Goal: Task Accomplishment & Management: Manage account settings

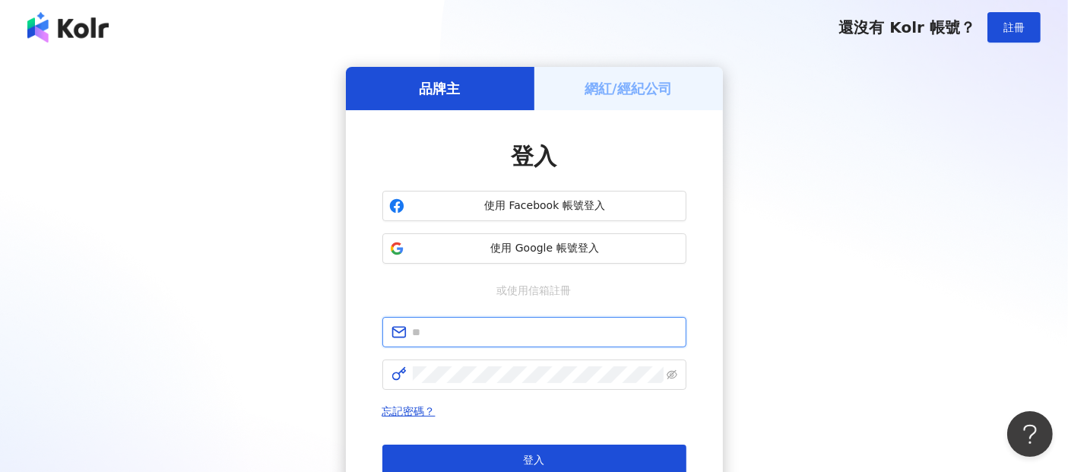
click at [464, 331] on input "text" at bounding box center [545, 332] width 264 height 17
paste input "**********"
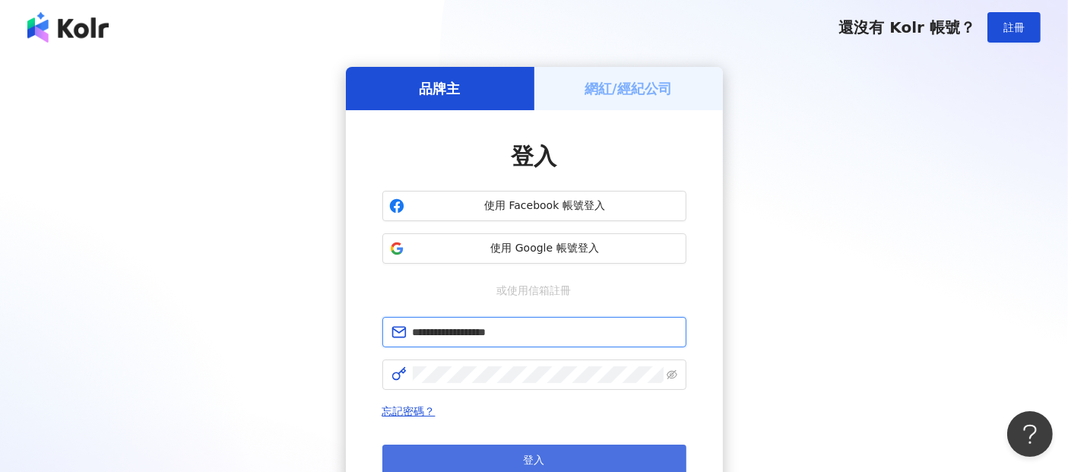
type input "**********"
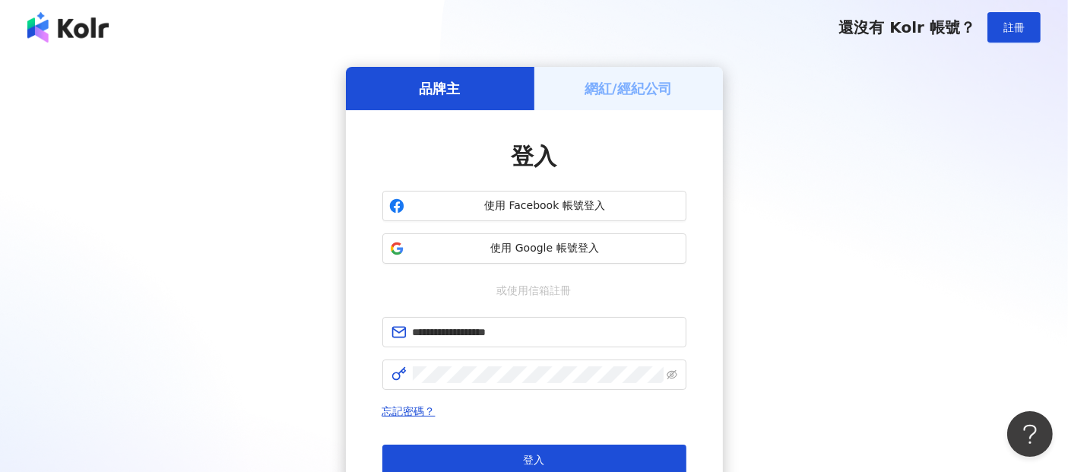
drag, startPoint x: 816, startPoint y: 334, endPoint x: 512, endPoint y: 421, distance: 316.8
click at [816, 334] on div "**********" at bounding box center [533, 301] width 1031 height 469
click at [484, 385] on span at bounding box center [534, 374] width 304 height 30
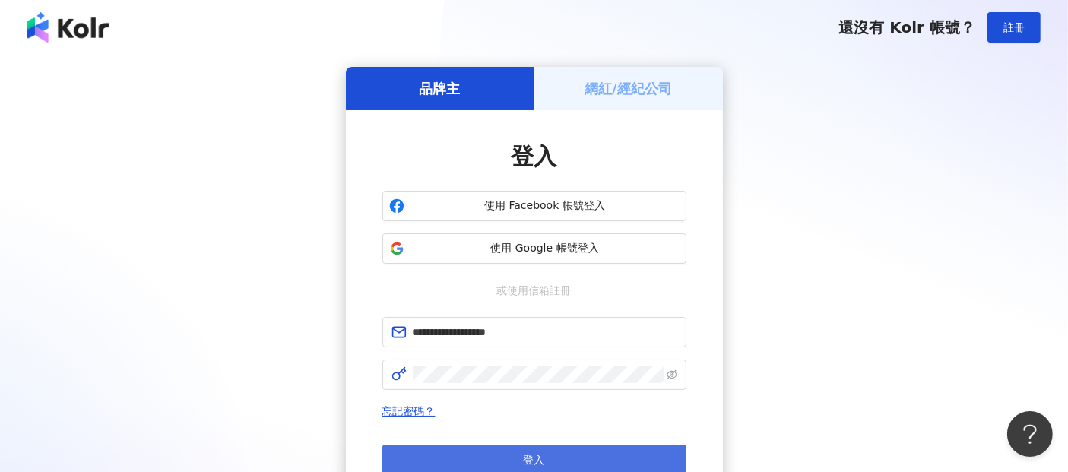
click at [545, 455] on button "登入" at bounding box center [534, 460] width 304 height 30
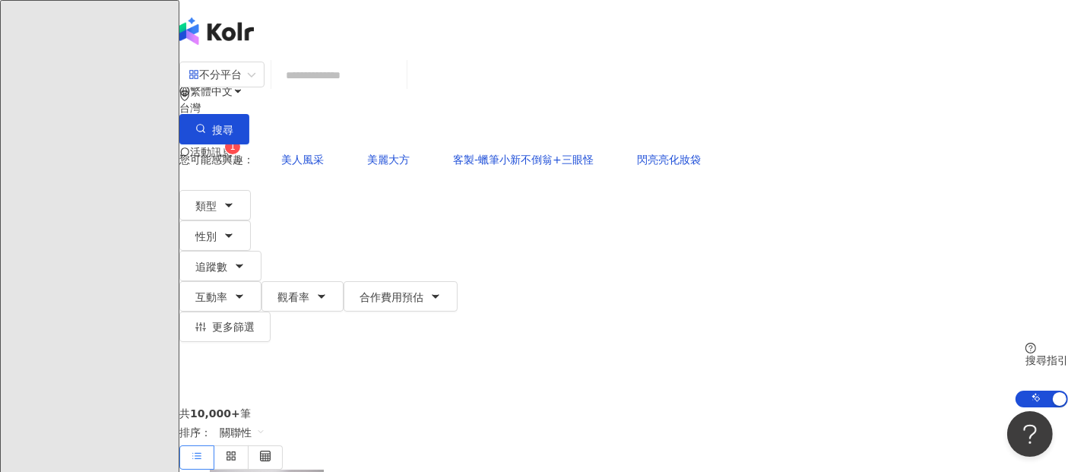
click at [233, 146] on span "活動訊息" at bounding box center [211, 152] width 43 height 12
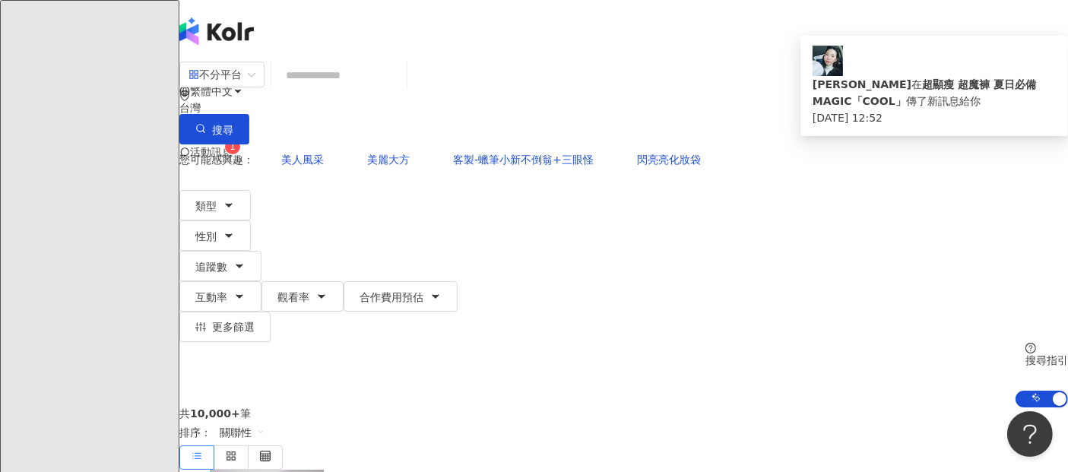
click at [233, 146] on span "活動訊息" at bounding box center [211, 152] width 43 height 12
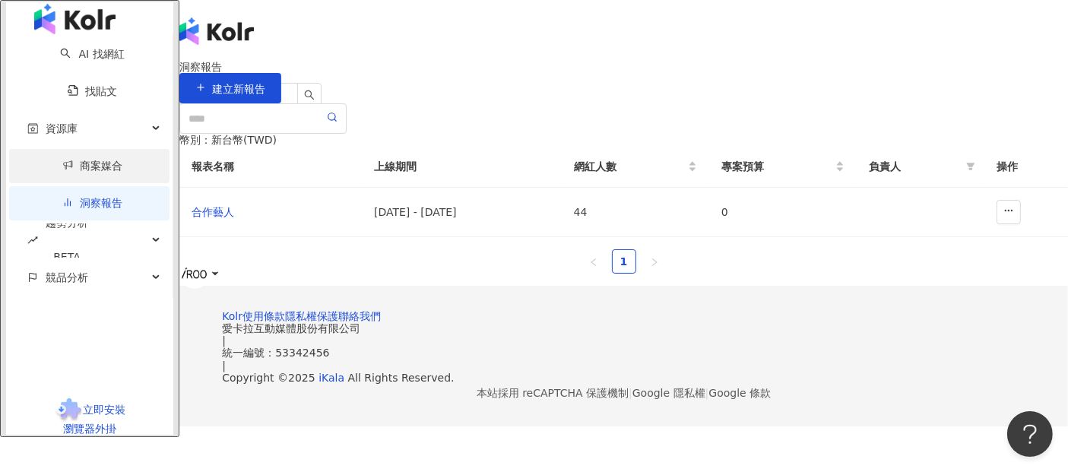
click at [62, 172] on link "商案媒合" at bounding box center [92, 166] width 61 height 12
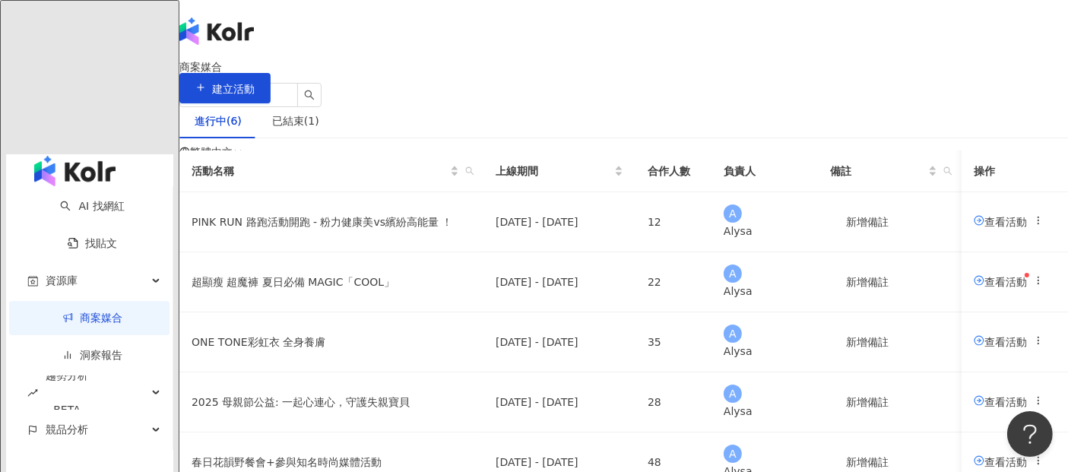
scroll to position [84, 0]
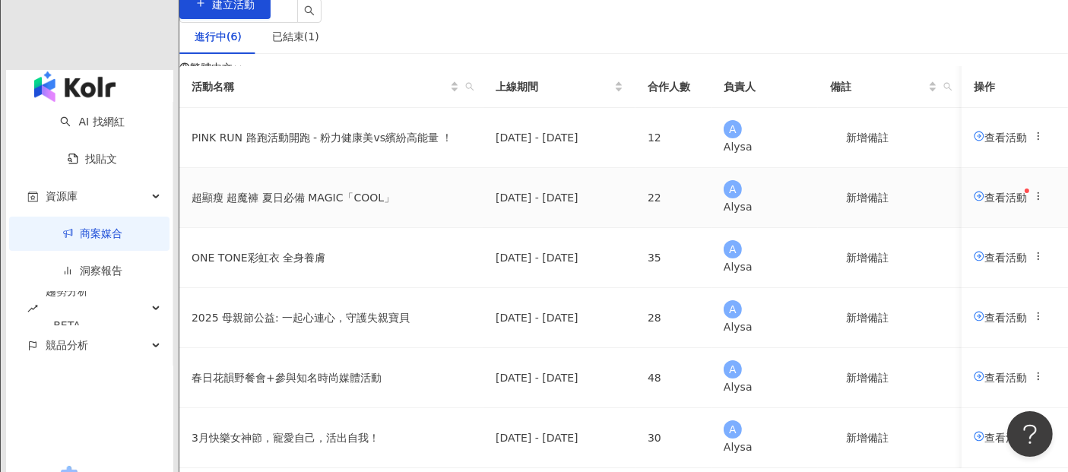
click at [974, 203] on span "查看活動" at bounding box center [1000, 197] width 53 height 12
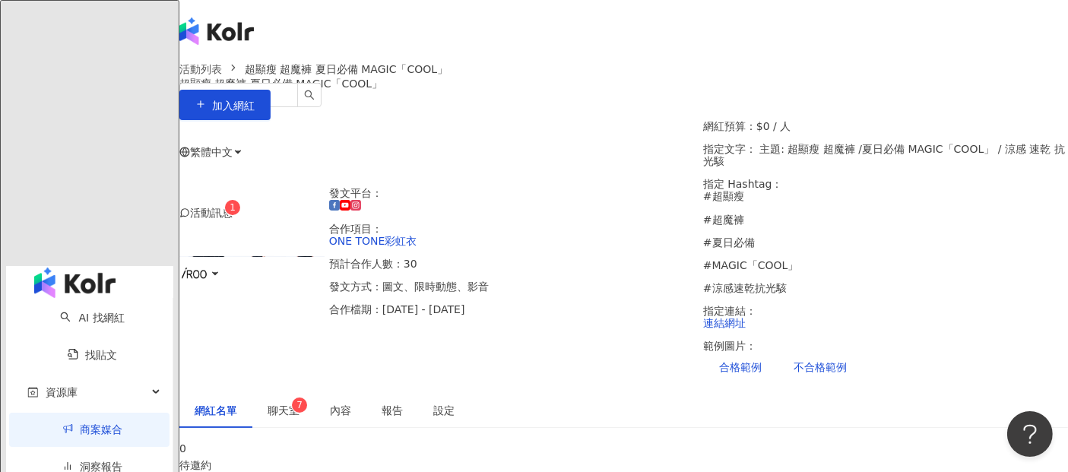
click at [233, 207] on span "活動訊息" at bounding box center [211, 213] width 43 height 12
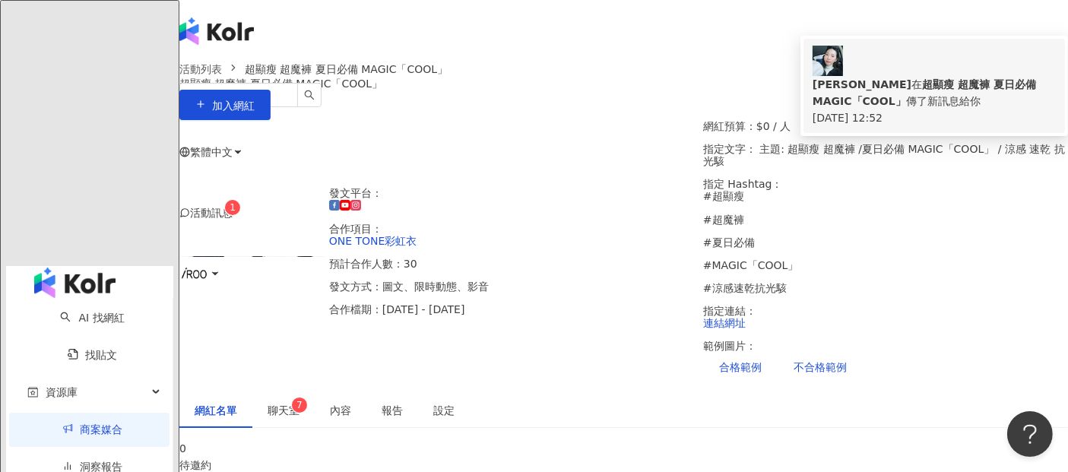
click at [899, 78] on b "超顯瘦 超魔褲 夏日必備 MAGIC「COOL」" at bounding box center [923, 92] width 223 height 29
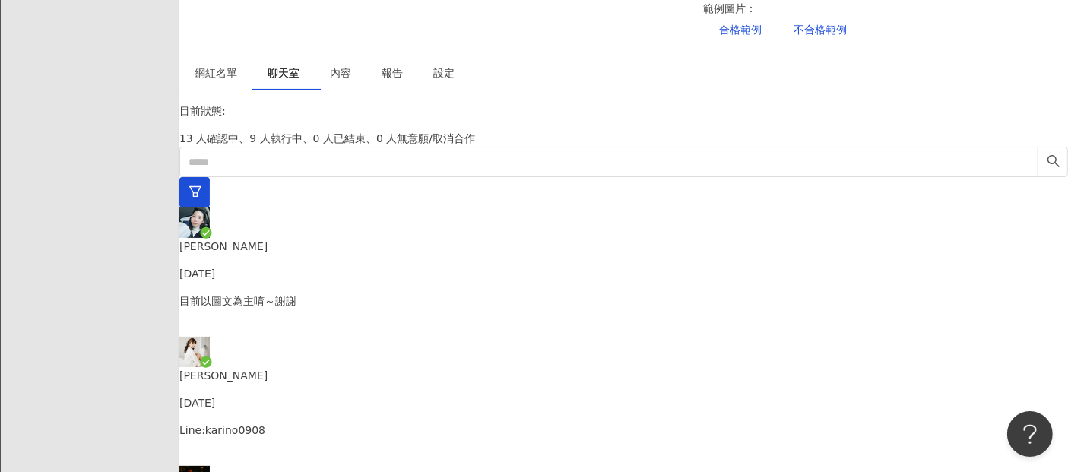
scroll to position [520, 0]
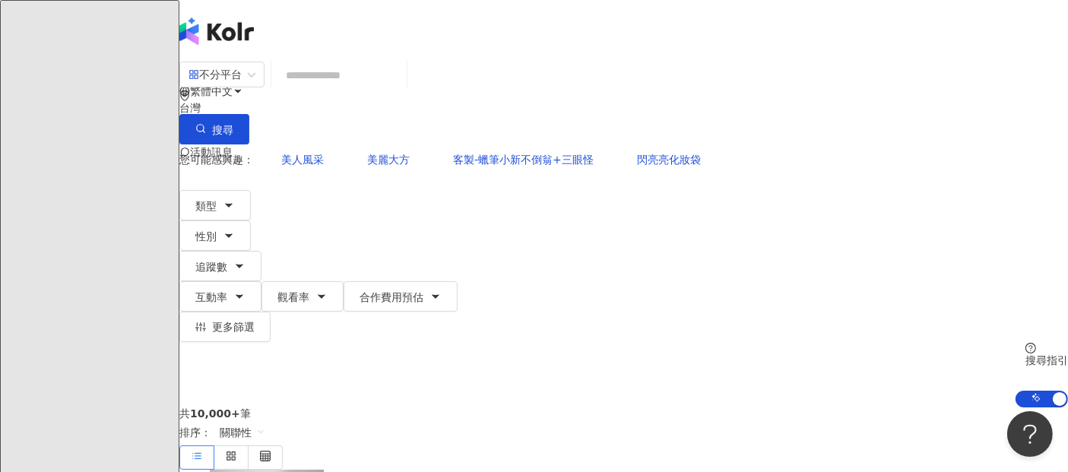
click at [386, 90] on input "search" at bounding box center [338, 75] width 123 height 29
paste input "**********"
type input "**********"
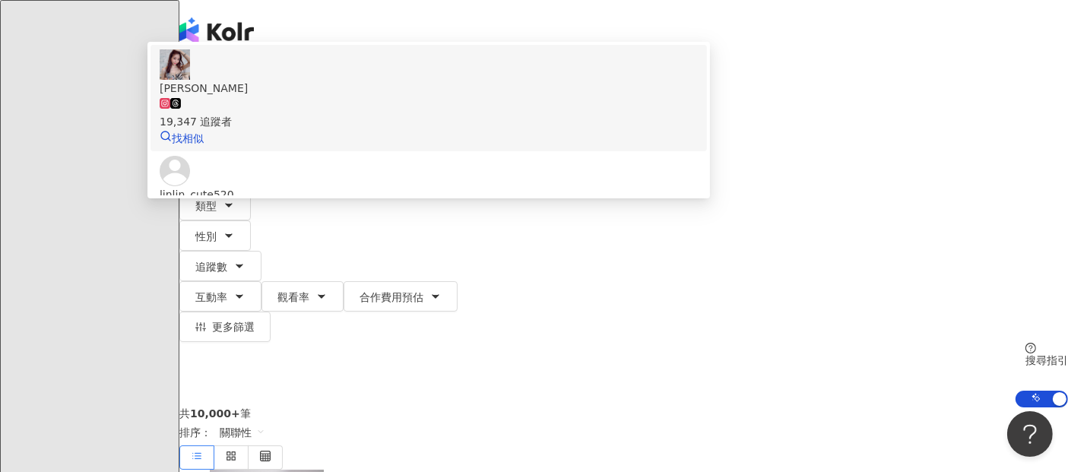
click at [181, 109] on icon at bounding box center [175, 103] width 11 height 11
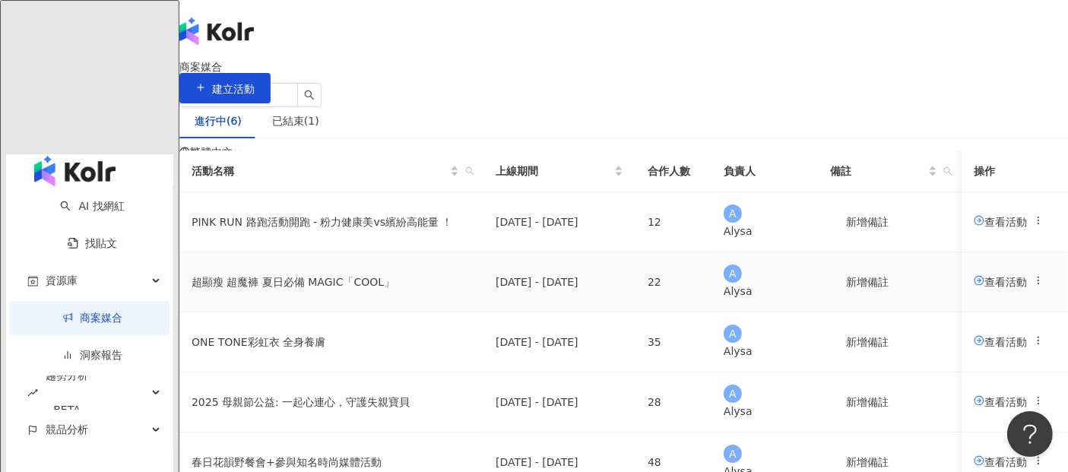
click at [974, 287] on span "查看活動" at bounding box center [1000, 281] width 53 height 12
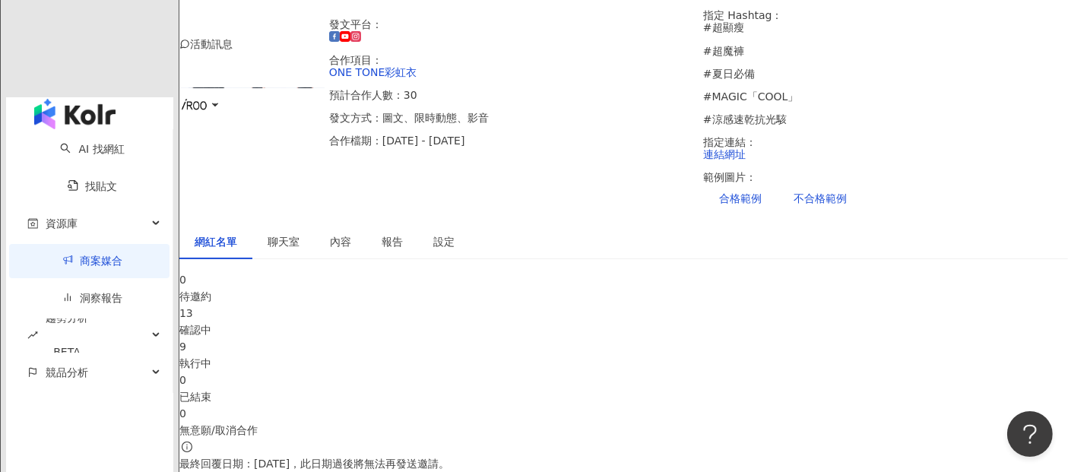
scroll to position [337, 0]
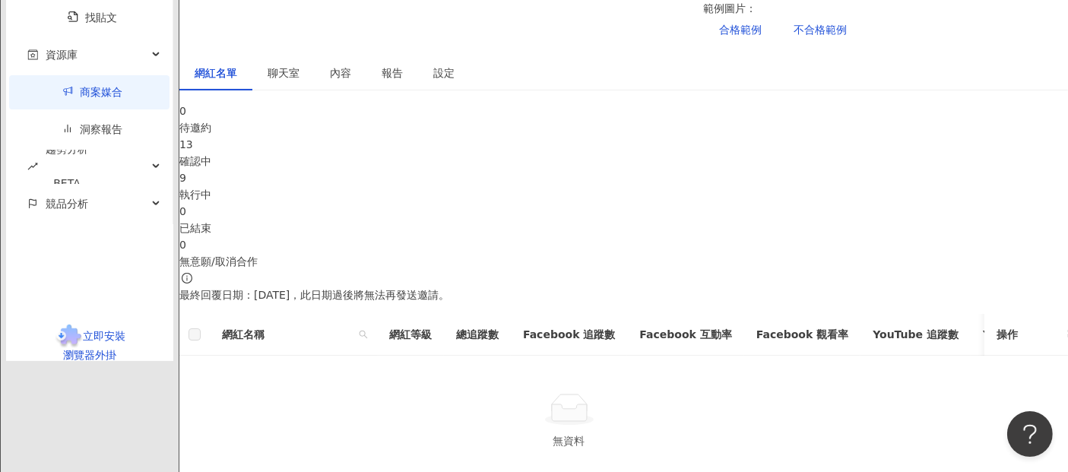
click at [575, 186] on div "執行中" at bounding box center [623, 194] width 888 height 17
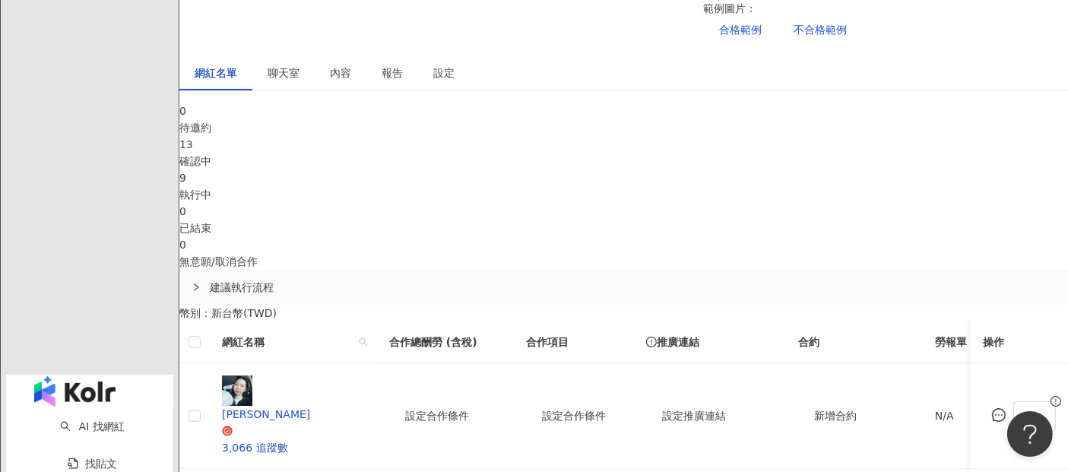
scroll to position [506, 0]
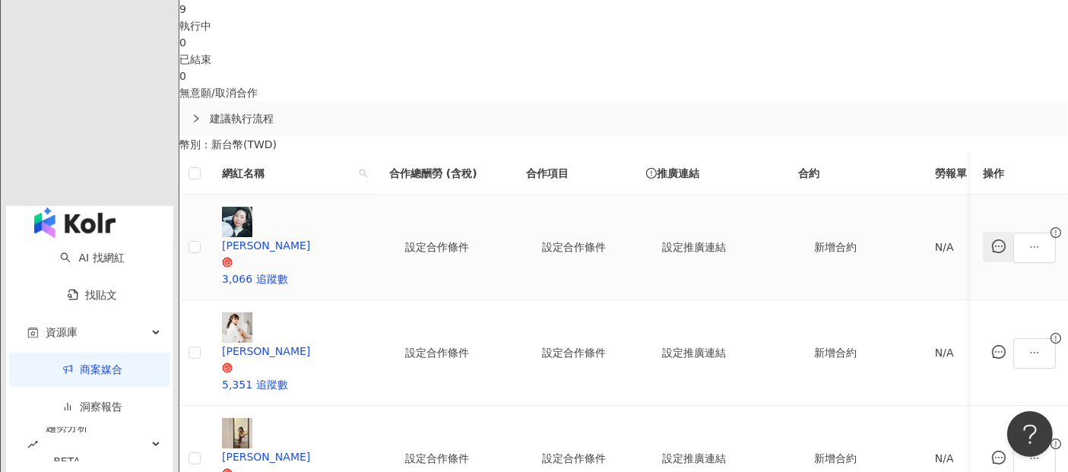
click at [992, 239] on icon "message" at bounding box center [999, 246] width 14 height 14
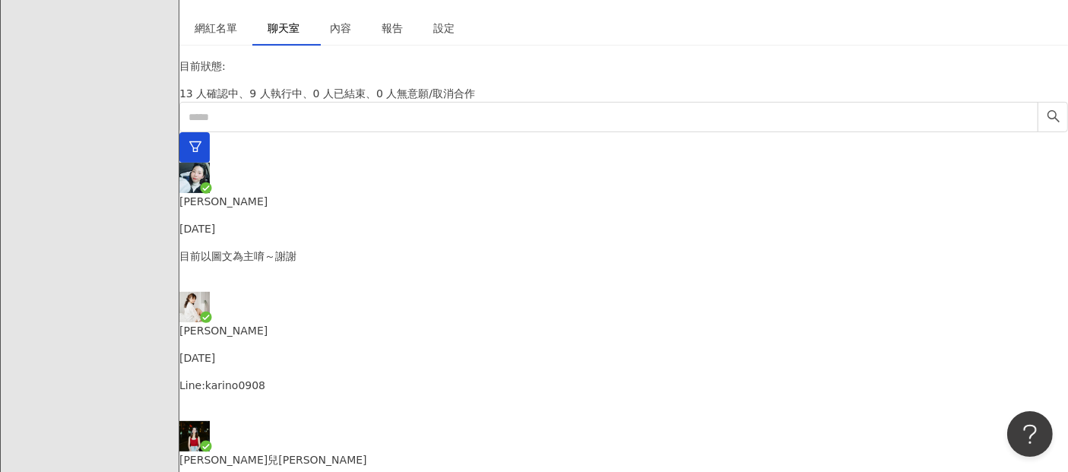
scroll to position [317, 0]
drag, startPoint x: 525, startPoint y: 307, endPoint x: 699, endPoint y: 307, distance: 174.0
copy p "[URL][DOMAIN_NAME]"
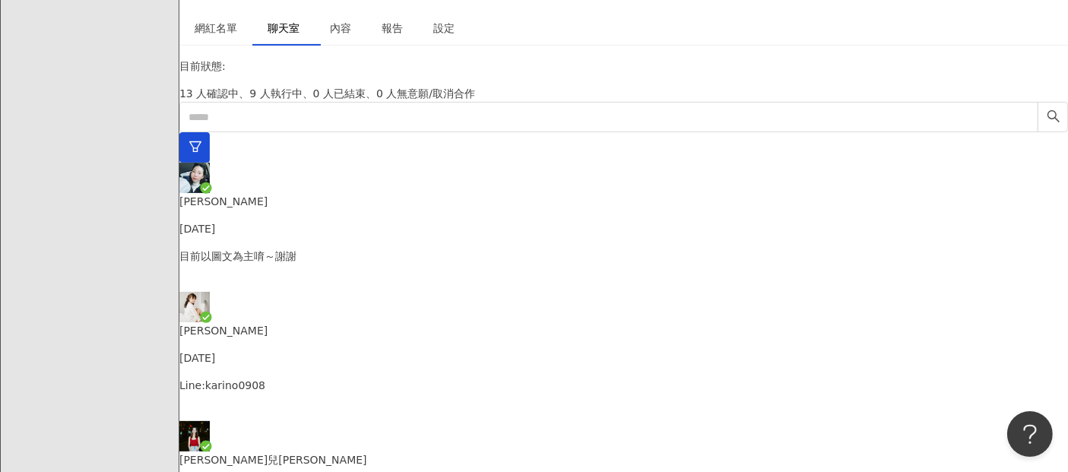
scroll to position [351, 0]
drag, startPoint x: 547, startPoint y: 205, endPoint x: 634, endPoint y: 207, distance: 86.7
copy p "0980-596979"
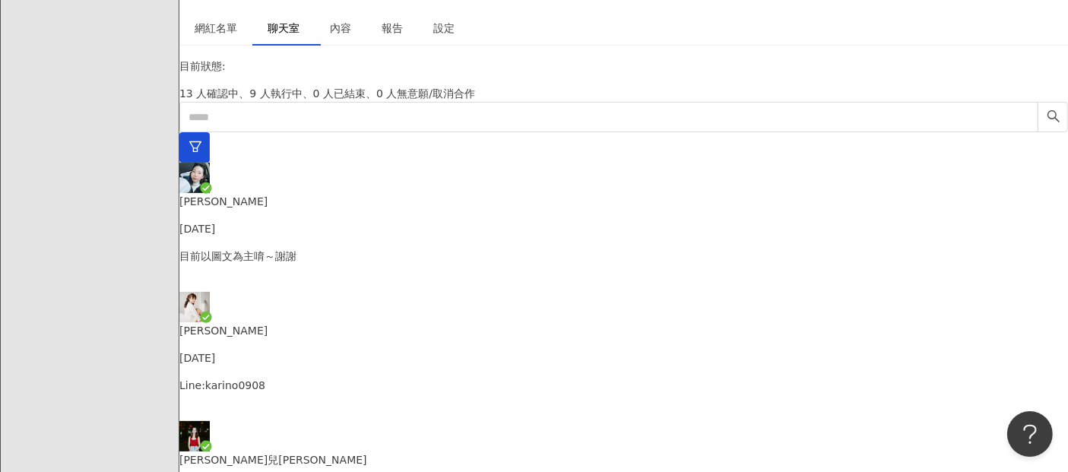
drag, startPoint x: 546, startPoint y: 202, endPoint x: 488, endPoint y: 312, distance: 124.4
copy p "0980-596979"
drag, startPoint x: 649, startPoint y: 272, endPoint x: 569, endPoint y: 271, distance: 80.6
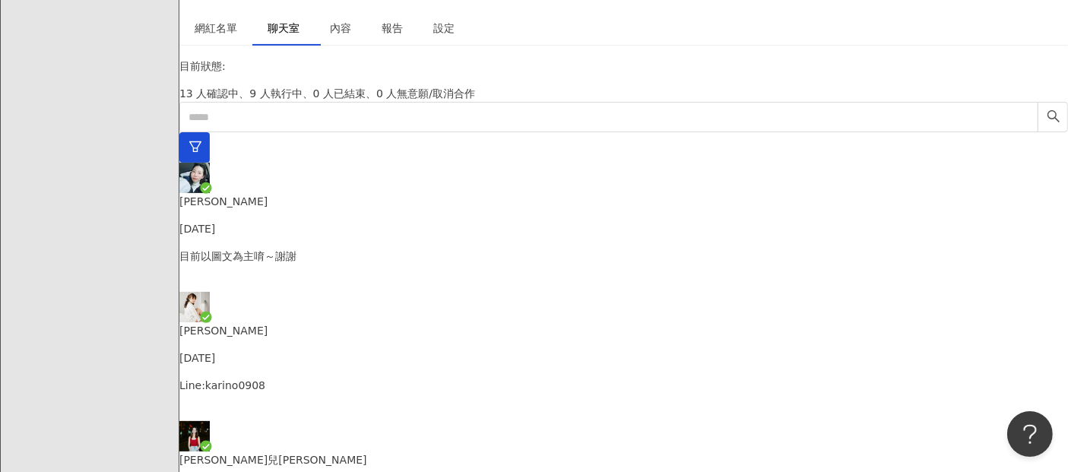
drag, startPoint x: 584, startPoint y: 269, endPoint x: 545, endPoint y: 283, distance: 42.1
drag, startPoint x: 611, startPoint y: 264, endPoint x: 569, endPoint y: 389, distance: 131.7
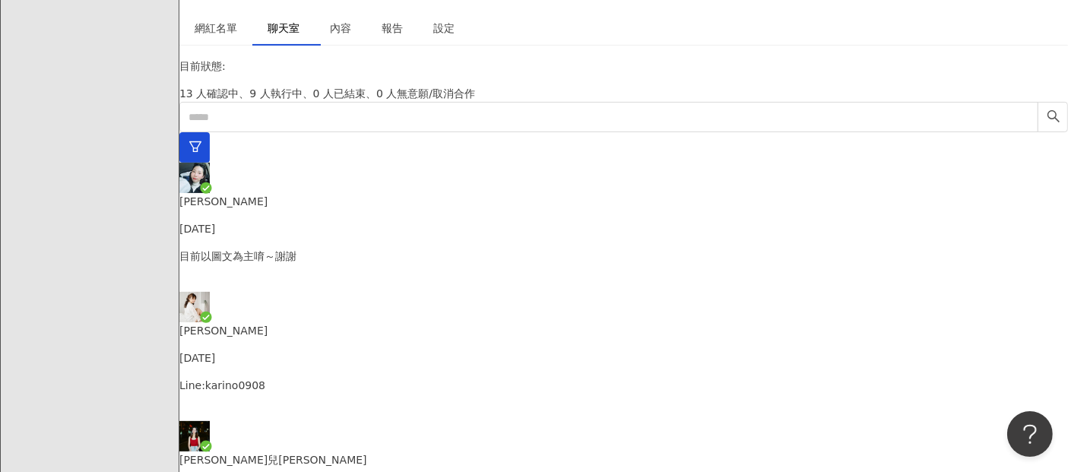
type textarea "**********"
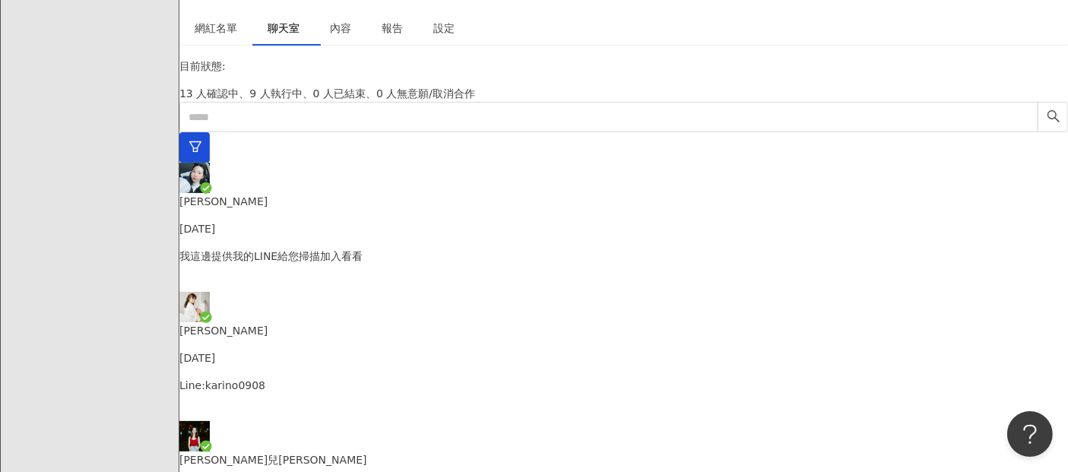
drag, startPoint x: 606, startPoint y: 306, endPoint x: 580, endPoint y: 379, distance: 78.1
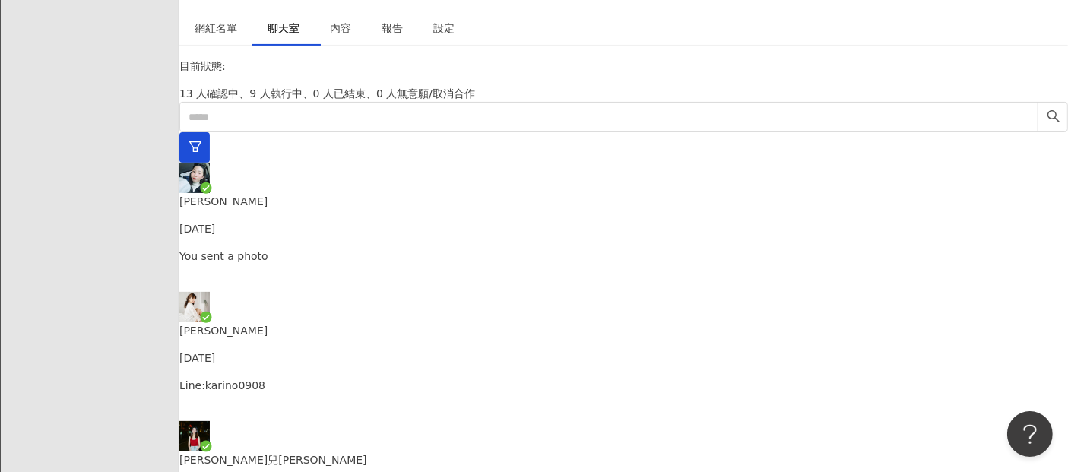
type textarea "**********"
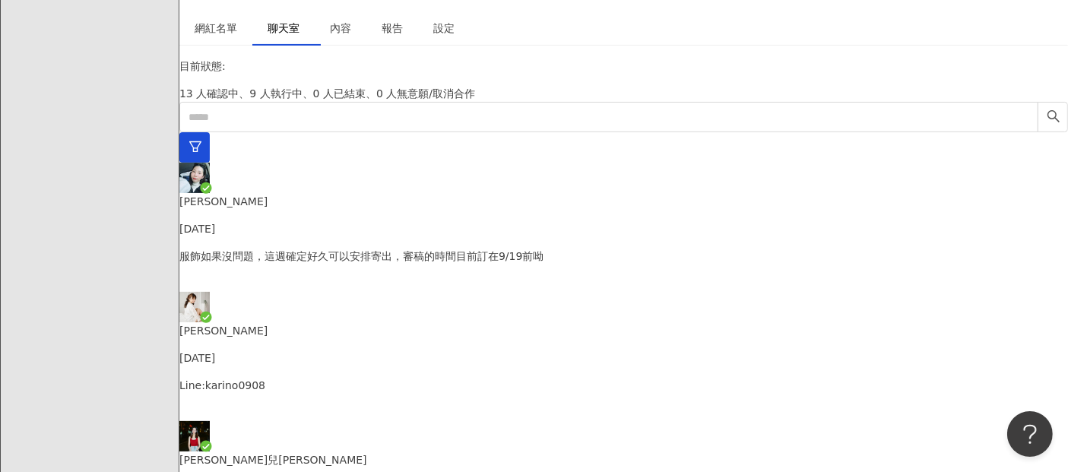
click at [298, 377] on p "Line:karino0908" at bounding box center [623, 385] width 888 height 17
click at [258, 163] on div "[PERSON_NAME] [DATE] 服飾如果沒問題，這週確定好久可以安排寄出，審稿的時間目前訂在9/19前呦" at bounding box center [623, 227] width 888 height 129
drag, startPoint x: 527, startPoint y: 284, endPoint x: 705, endPoint y: 293, distance: 178.1
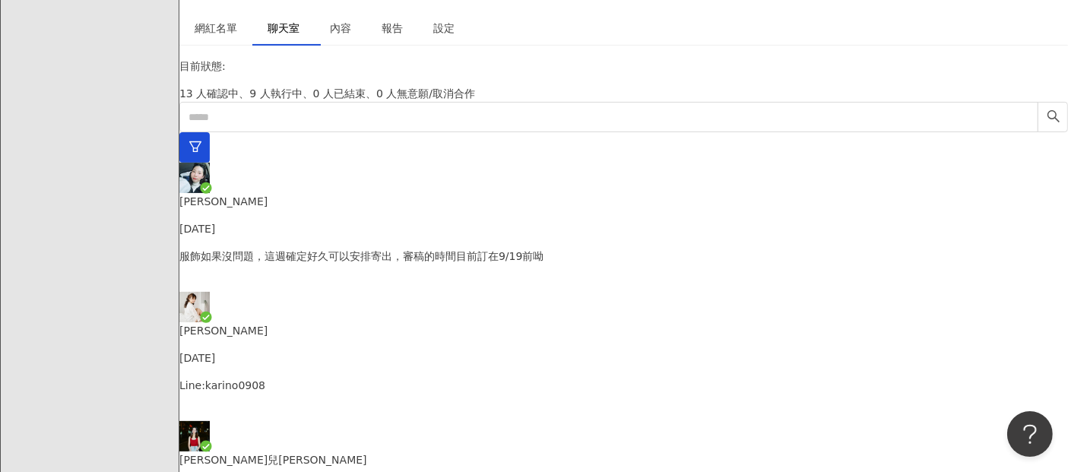
copy p "[URL][DOMAIN_NAME]"
drag, startPoint x: 888, startPoint y: 261, endPoint x: 864, endPoint y: 274, distance: 27.5
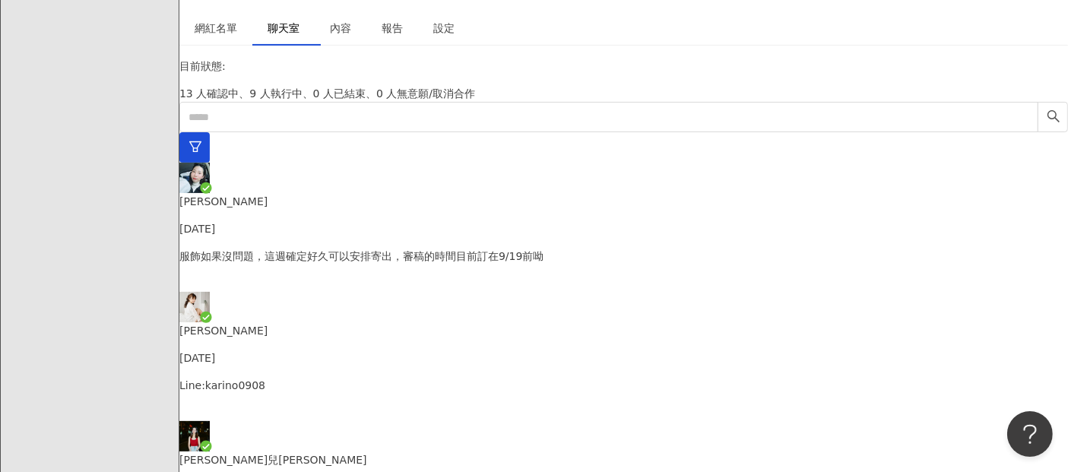
copy p "[URL][DOMAIN_NAME]"
drag, startPoint x: 840, startPoint y: 294, endPoint x: 743, endPoint y: 291, distance: 97.3
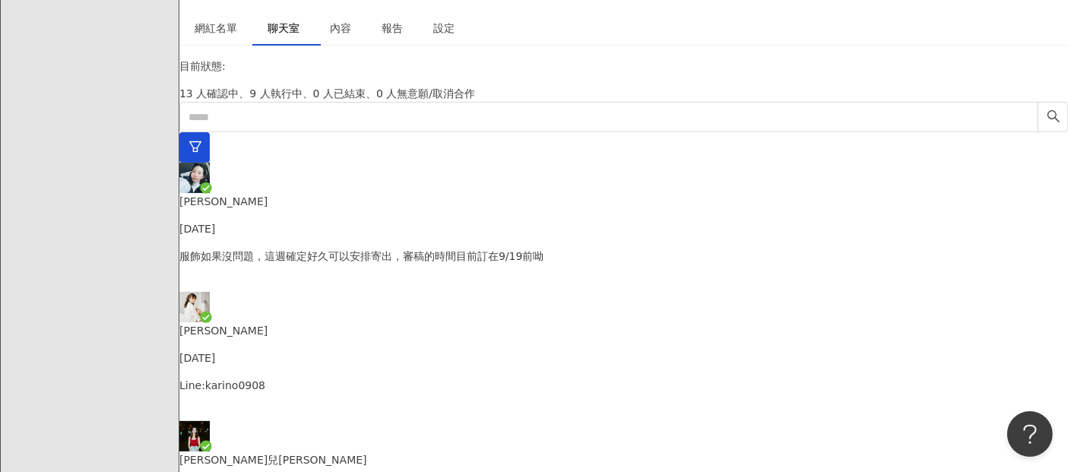
type textarea "*********"
drag, startPoint x: 942, startPoint y: 396, endPoint x: 930, endPoint y: 394, distance: 12.4
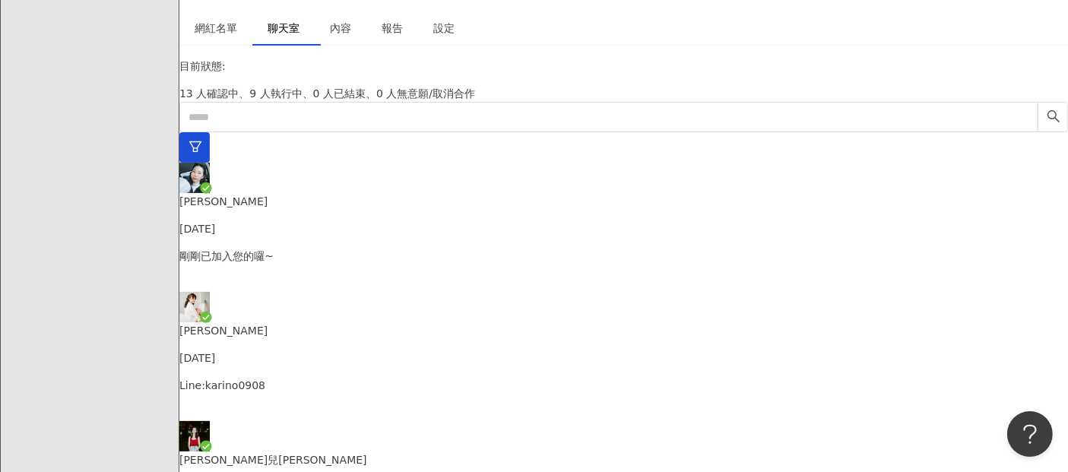
type textarea "**********"
drag, startPoint x: 991, startPoint y: 400, endPoint x: 925, endPoint y: 397, distance: 66.2
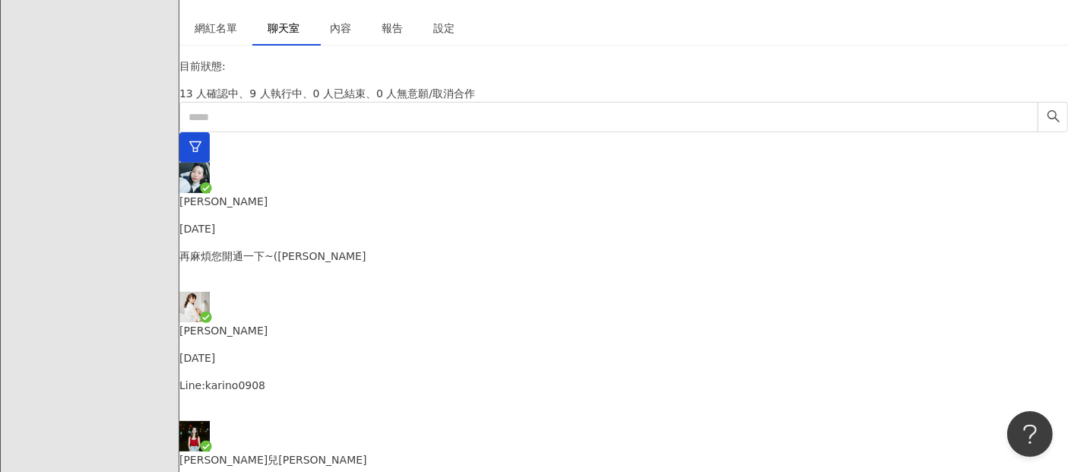
type textarea "**********"
click at [299, 377] on p "Line:karino0908" at bounding box center [623, 385] width 888 height 17
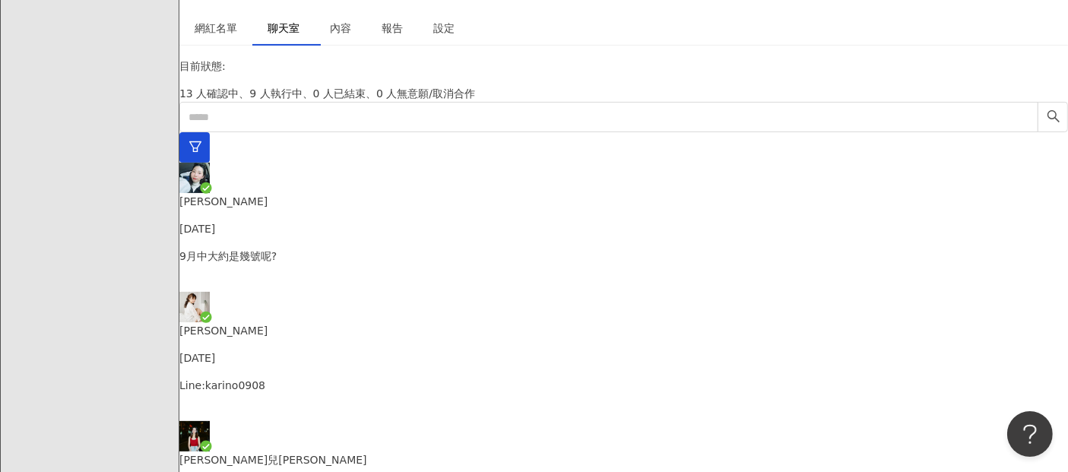
scroll to position [43, 0]
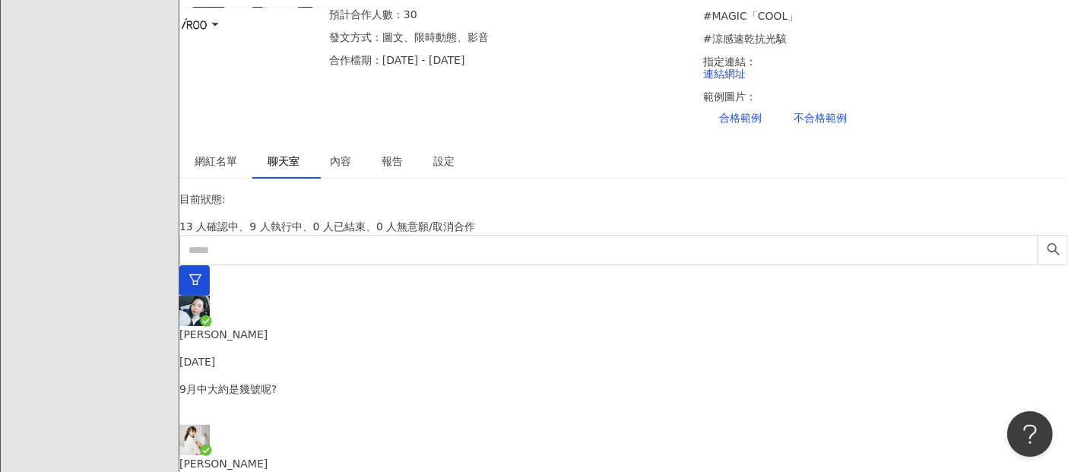
scroll to position [418, 0]
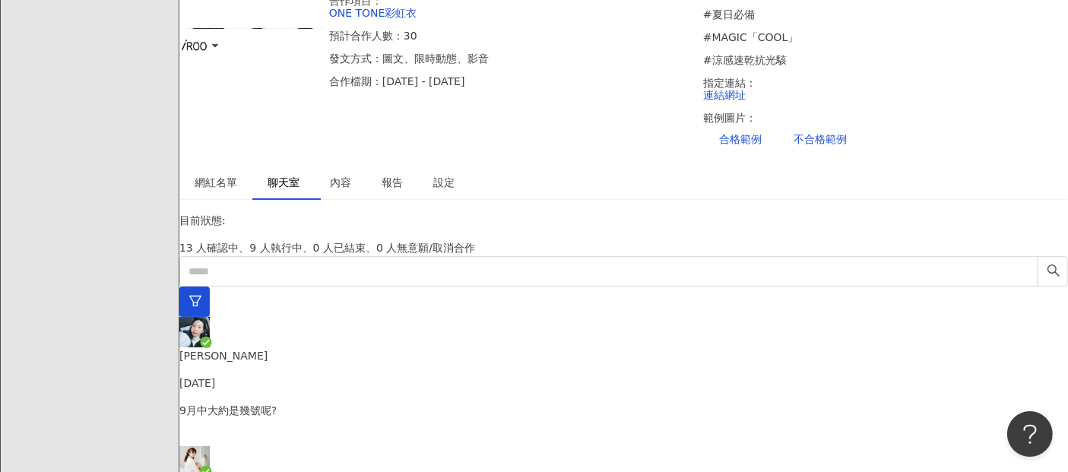
scroll to position [226, 0]
click at [221, 176] on div "網紅名單" at bounding box center [216, 184] width 43 height 17
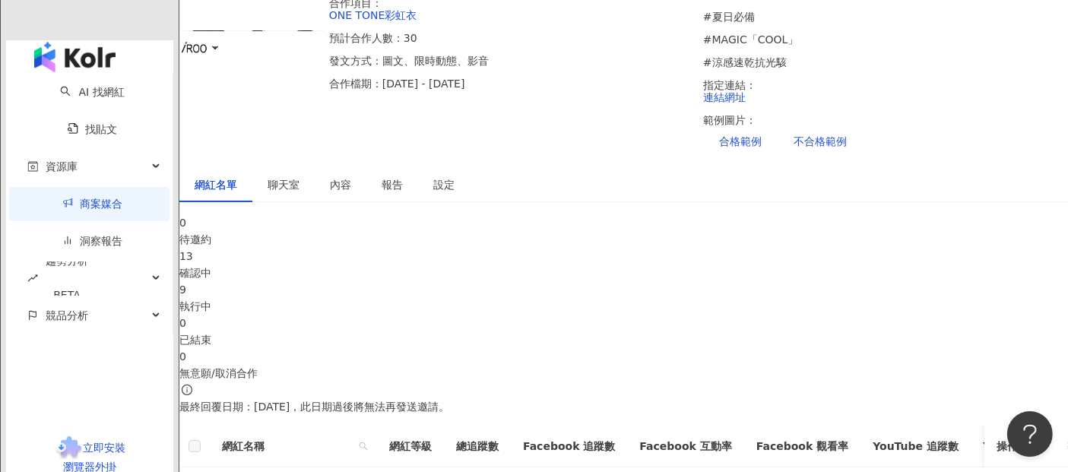
click at [584, 281] on div "9" at bounding box center [623, 289] width 888 height 17
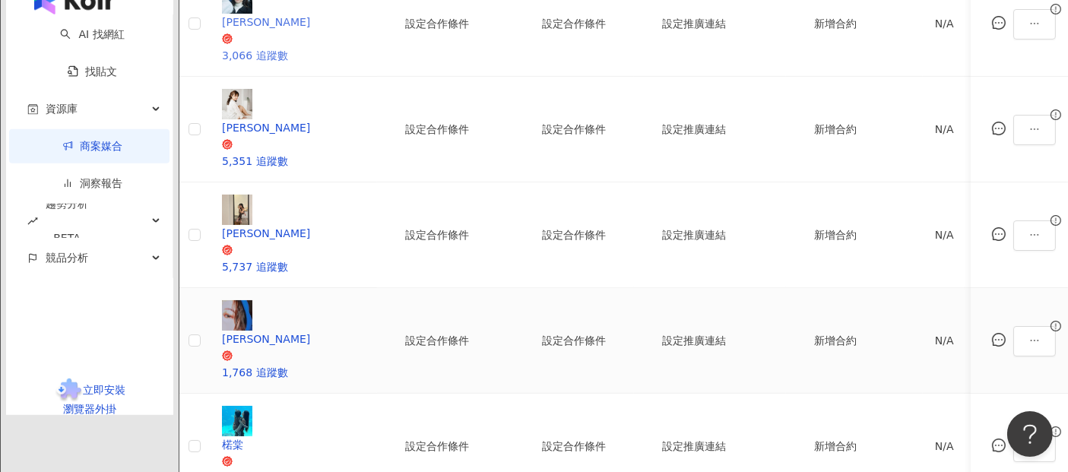
scroll to position [817, 0]
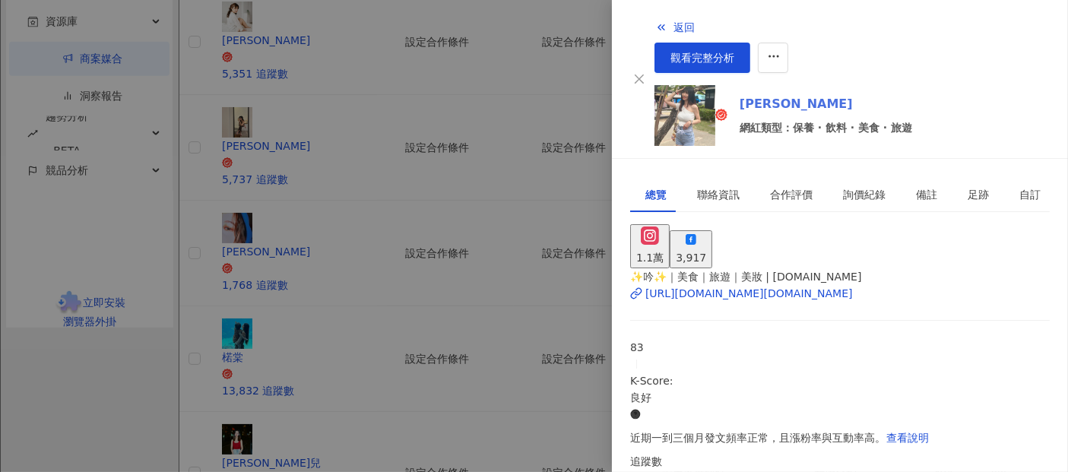
click at [740, 95] on link "[PERSON_NAME]" at bounding box center [826, 104] width 173 height 18
click at [195, 286] on div at bounding box center [534, 236] width 1068 height 472
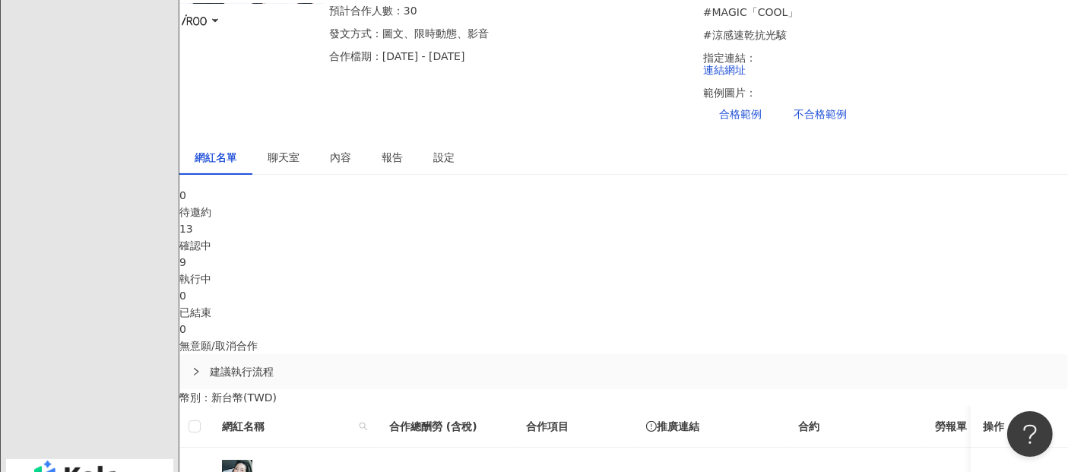
scroll to position [506, 0]
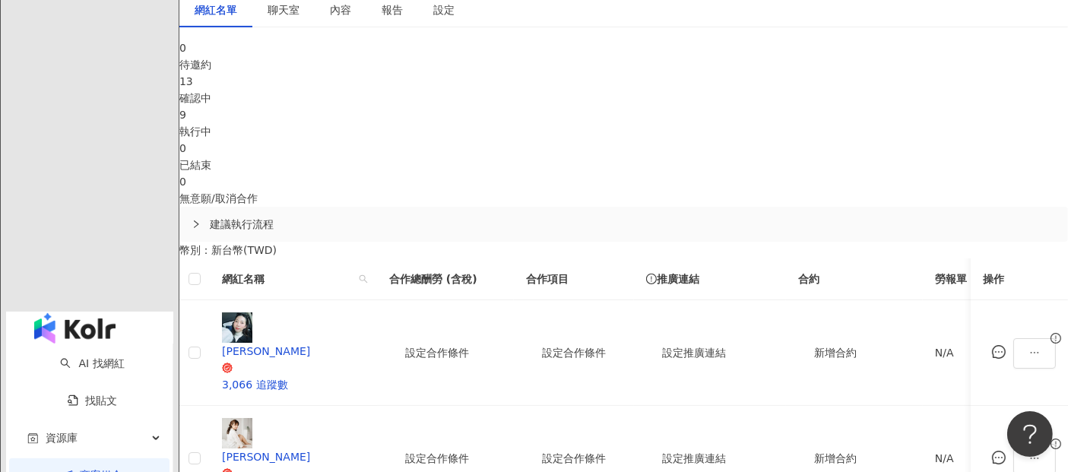
scroll to position [508, 0]
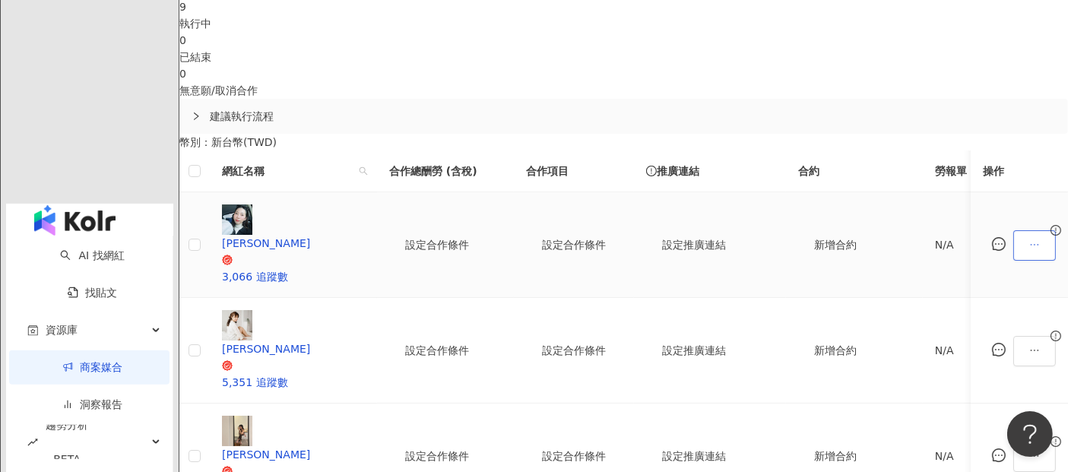
click at [1029, 239] on icon "ellipsis" at bounding box center [1034, 244] width 11 height 11
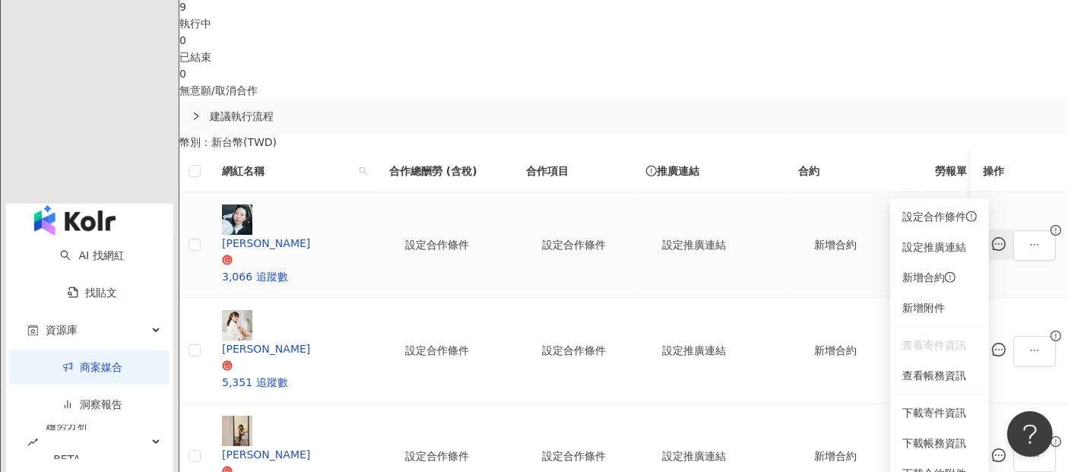
click at [983, 230] on button "button" at bounding box center [998, 245] width 30 height 30
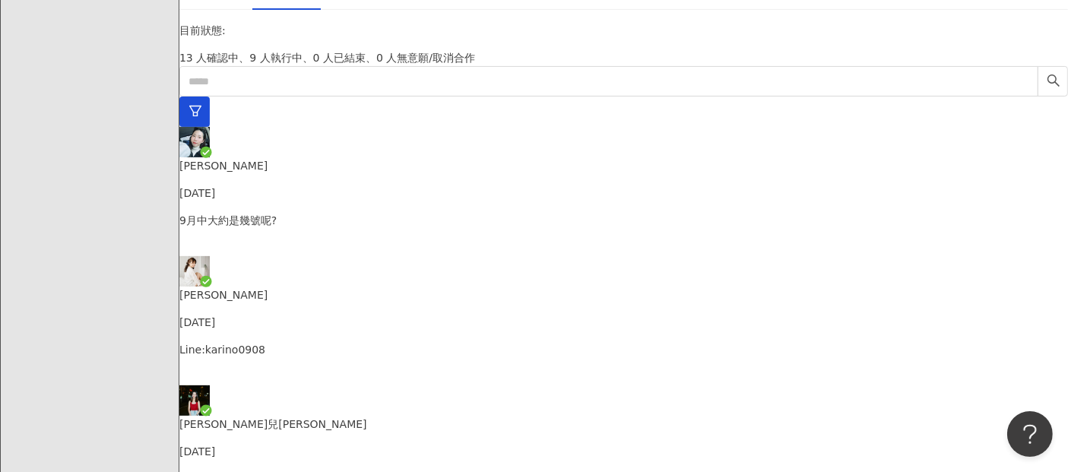
scroll to position [1143, 0]
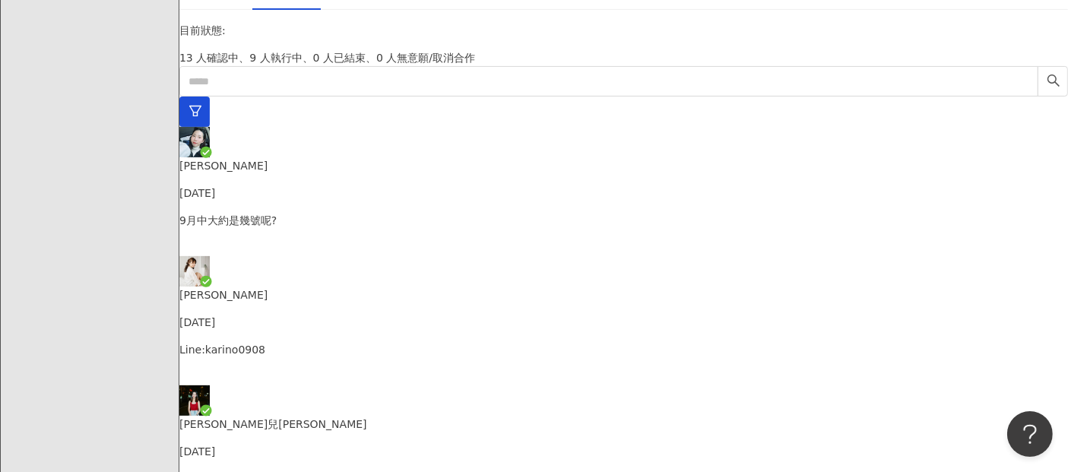
click at [290, 341] on p "Line:karino0908" at bounding box center [623, 349] width 888 height 17
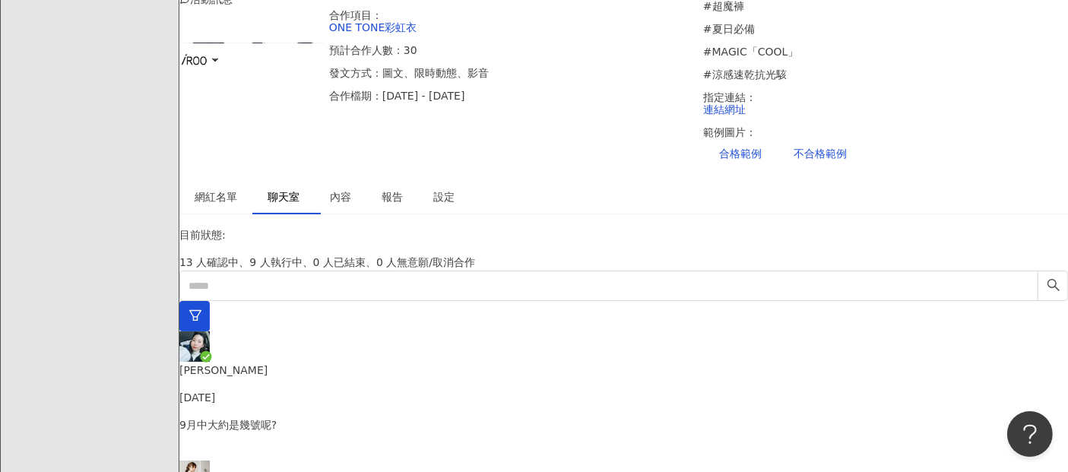
scroll to position [165, 0]
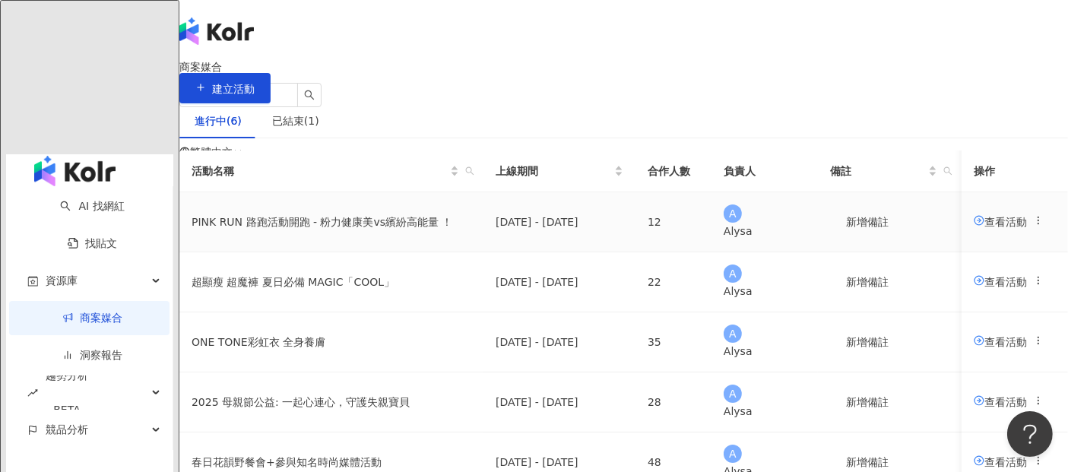
click at [974, 227] on span "查看活動" at bounding box center [1000, 221] width 53 height 12
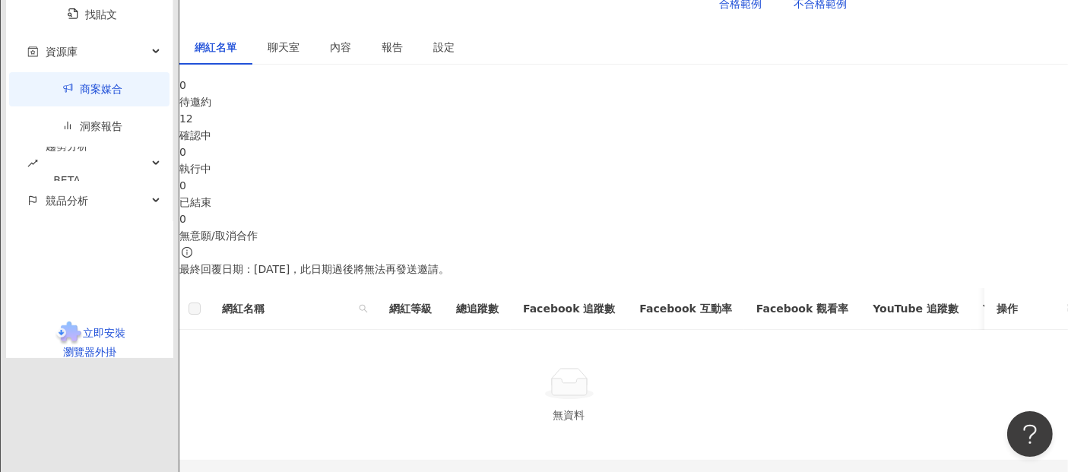
scroll to position [245, 0]
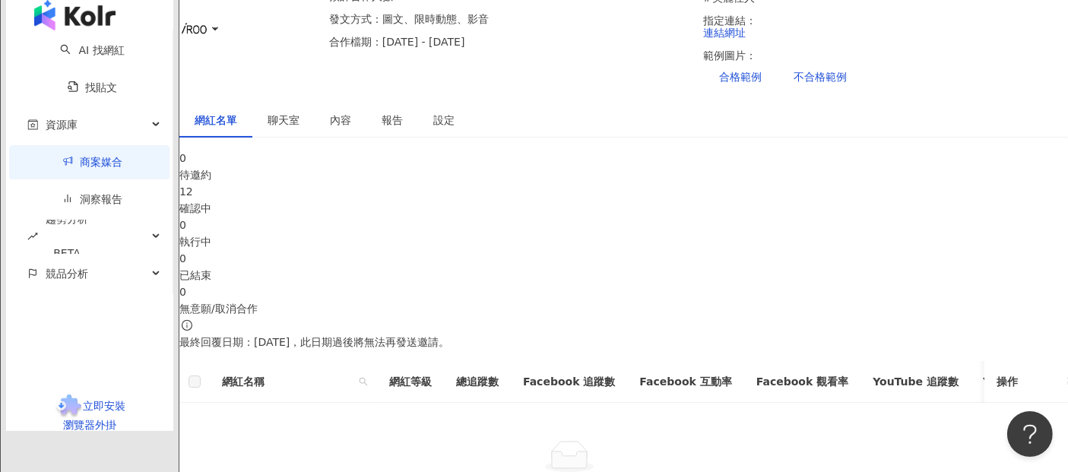
click at [451, 211] on div "確認中" at bounding box center [623, 208] width 888 height 17
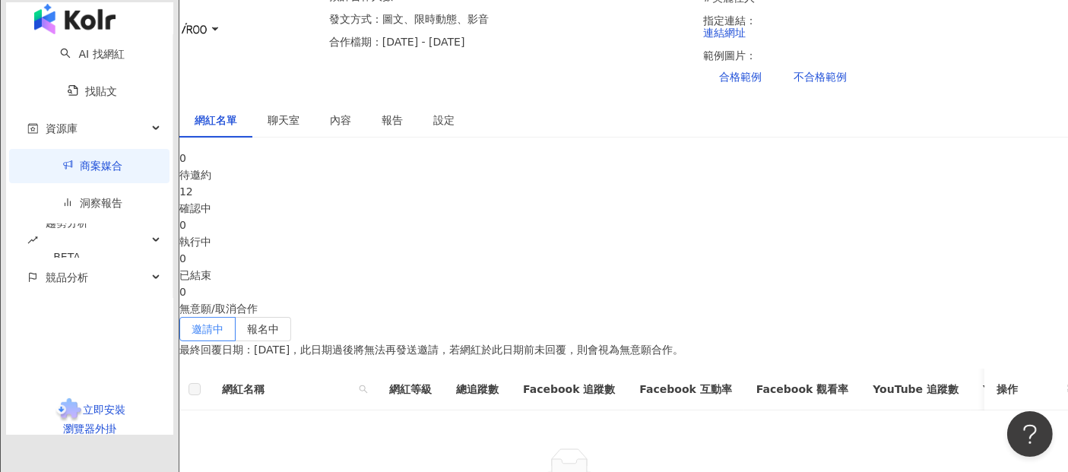
drag, startPoint x: 353, startPoint y: 264, endPoint x: 439, endPoint y: 276, distance: 86.6
click at [279, 323] on span "報名中" at bounding box center [263, 329] width 32 height 12
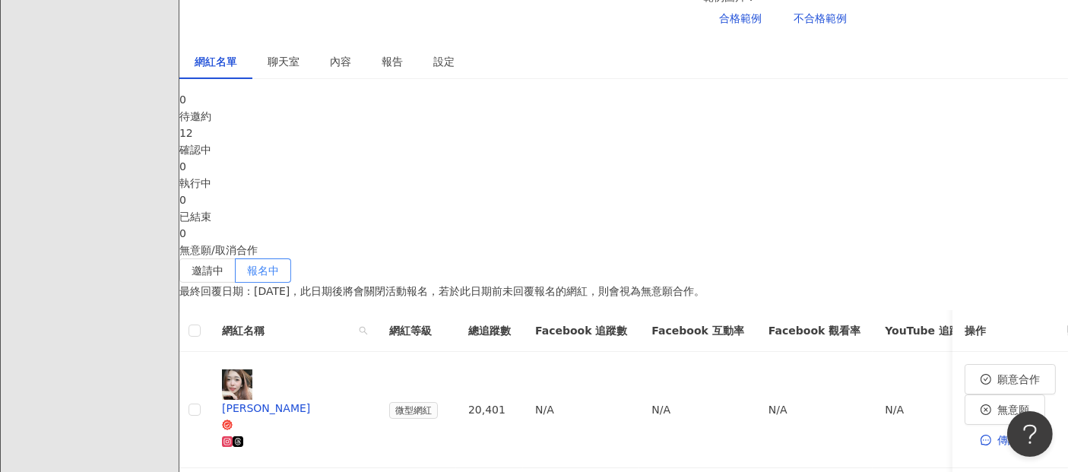
scroll to position [330, 0]
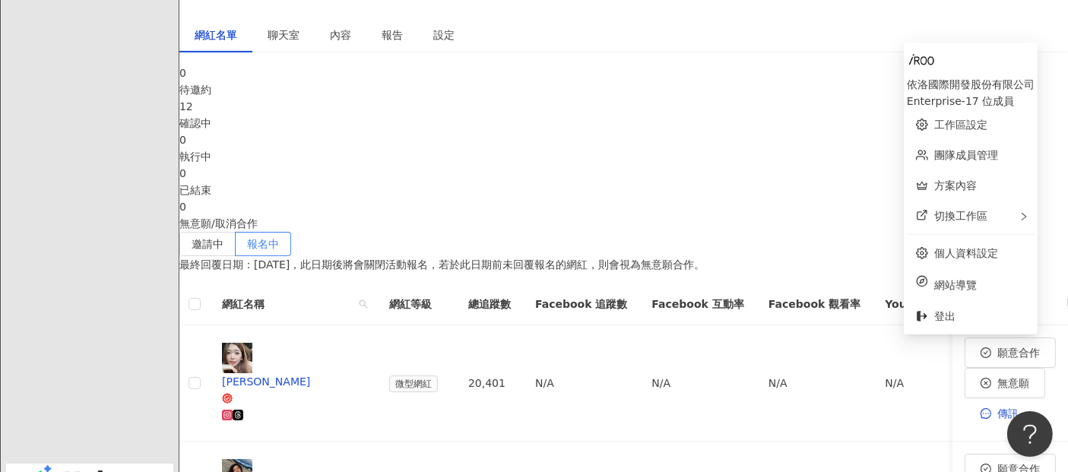
click at [794, 256] on p "最終回覆日期：[DATE]，此日期後將會關閉活動報名，若於此日期前未回覆報名的網紅，則會視為無意願合作。" at bounding box center [623, 264] width 888 height 17
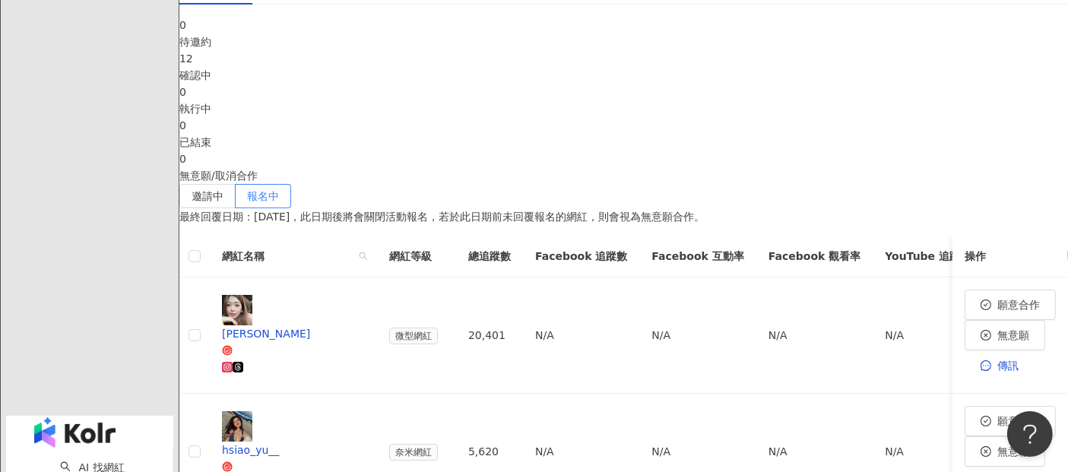
scroll to position [414, 0]
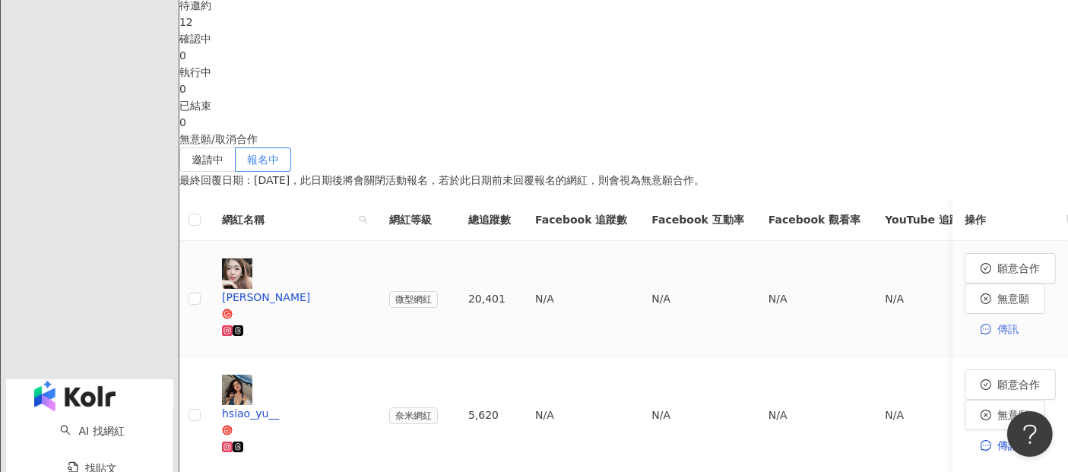
click at [997, 323] on span "傳訊" at bounding box center [1007, 329] width 21 height 12
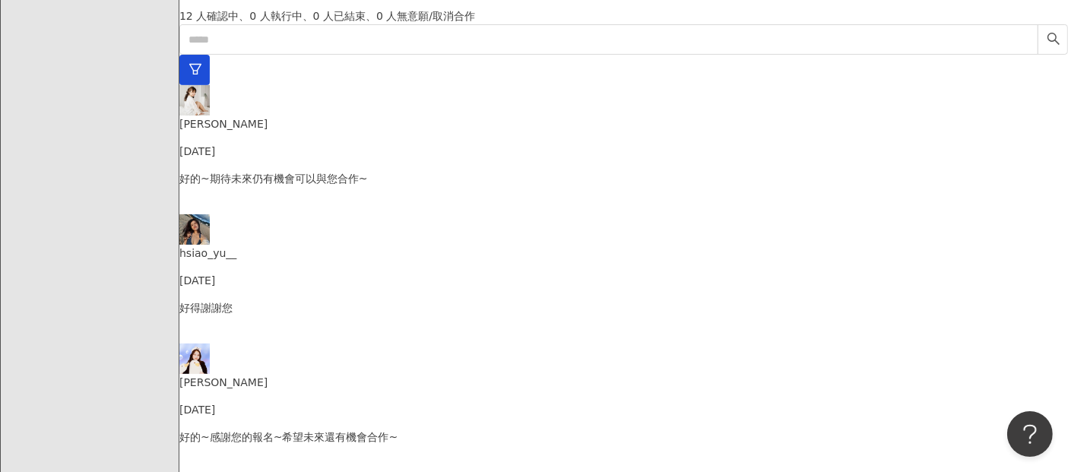
scroll to position [245, 0]
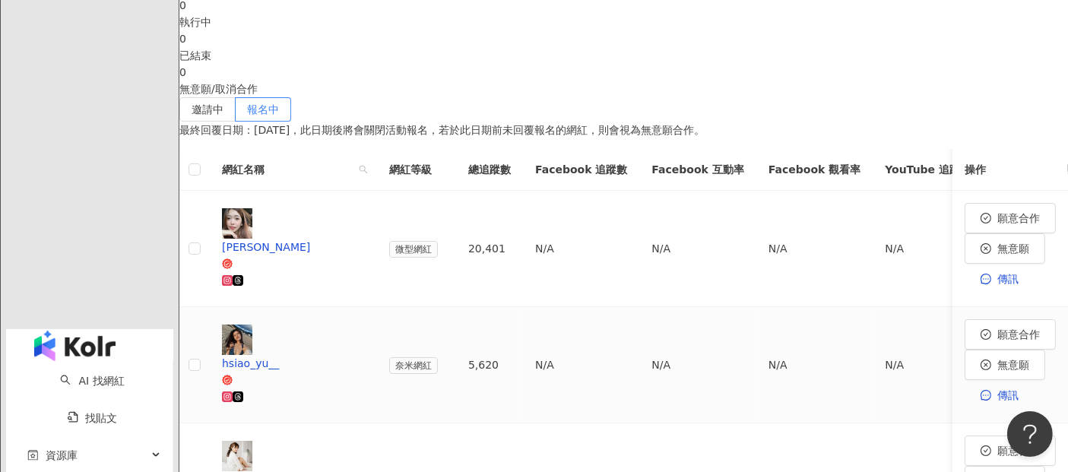
scroll to position [499, 0]
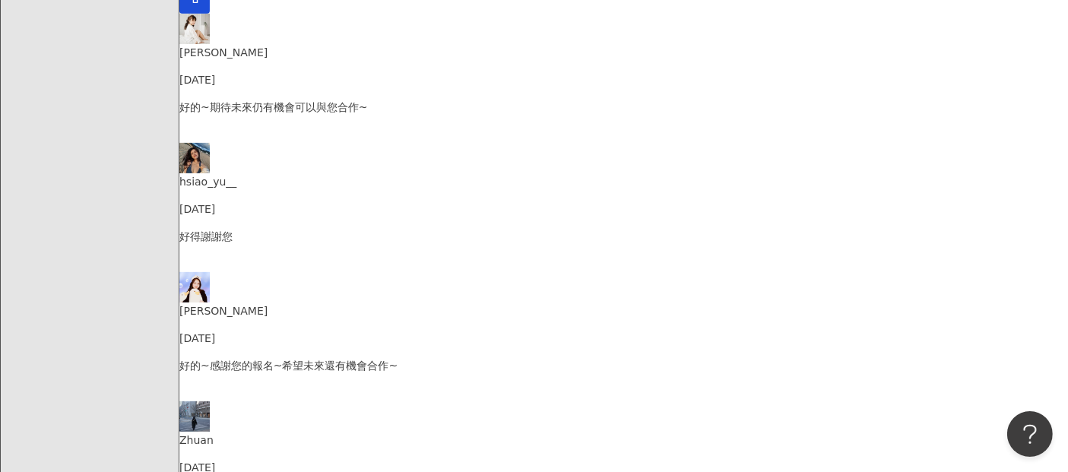
scroll to position [249, 0]
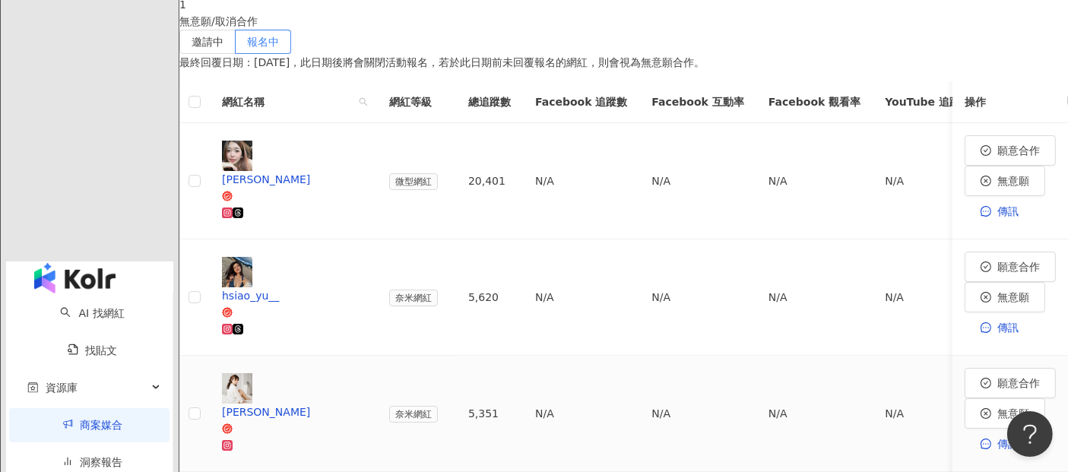
scroll to position [570, 0]
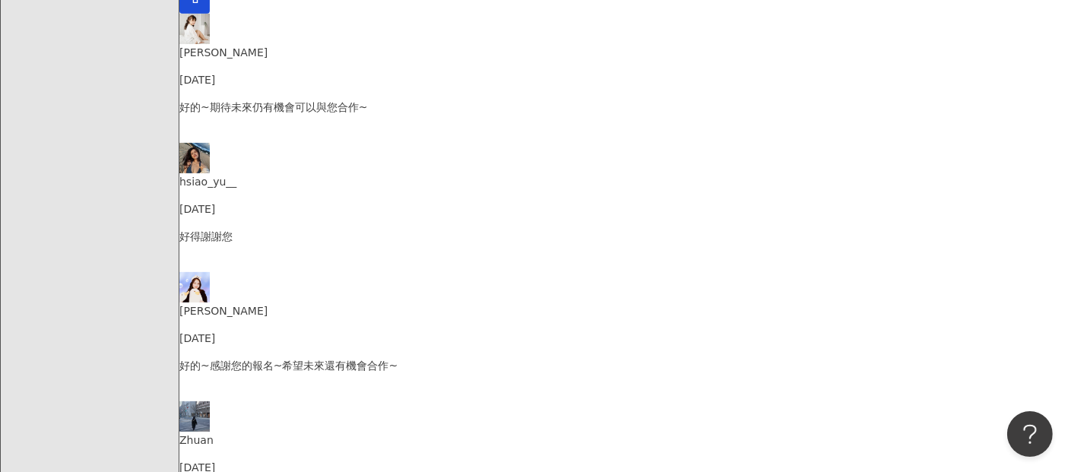
scroll to position [116, 0]
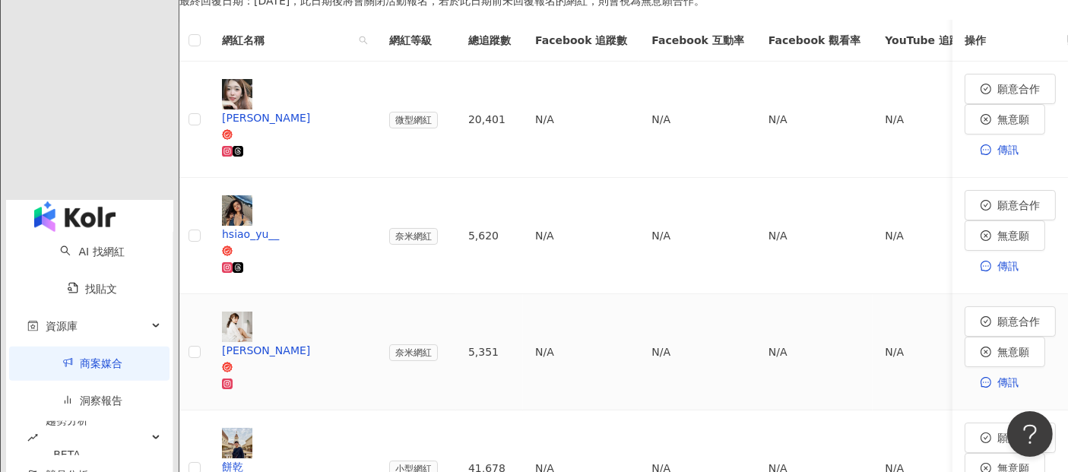
scroll to position [654, 0]
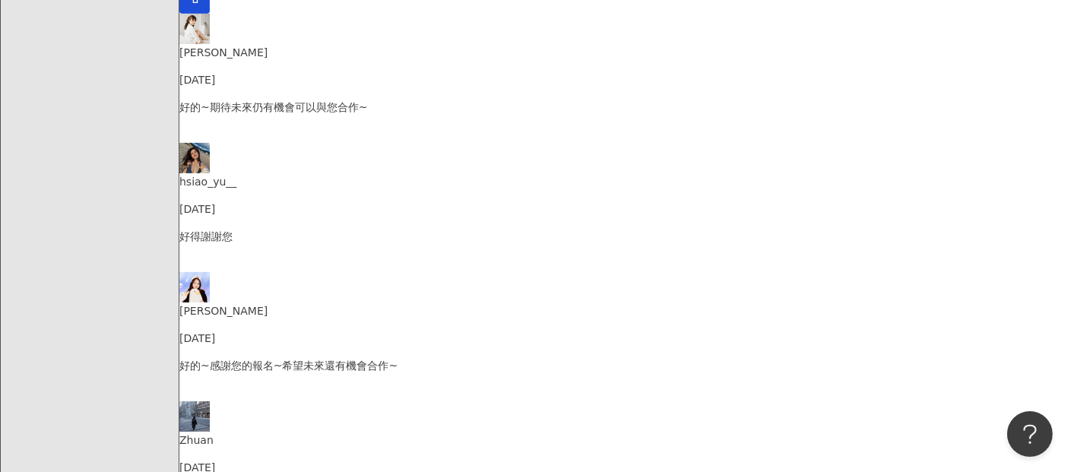
scroll to position [110, 0]
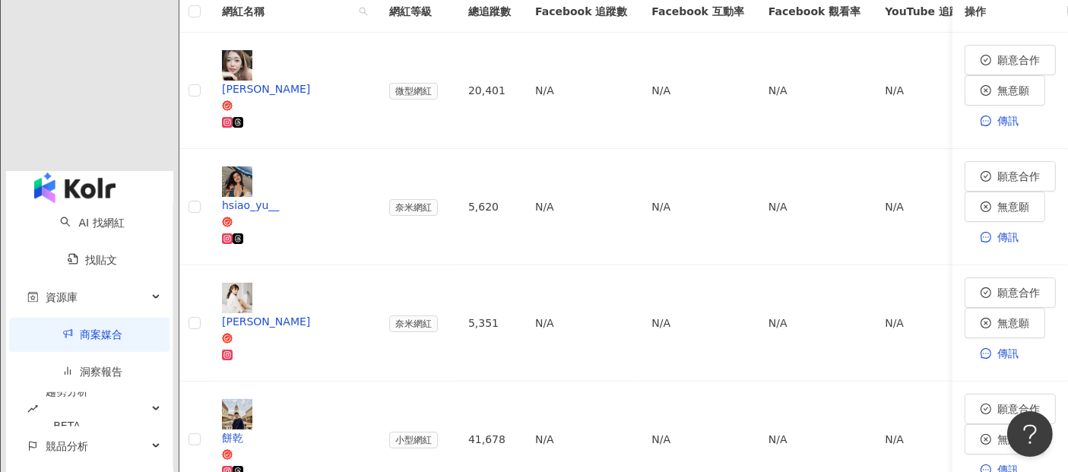
scroll to position [730, 0]
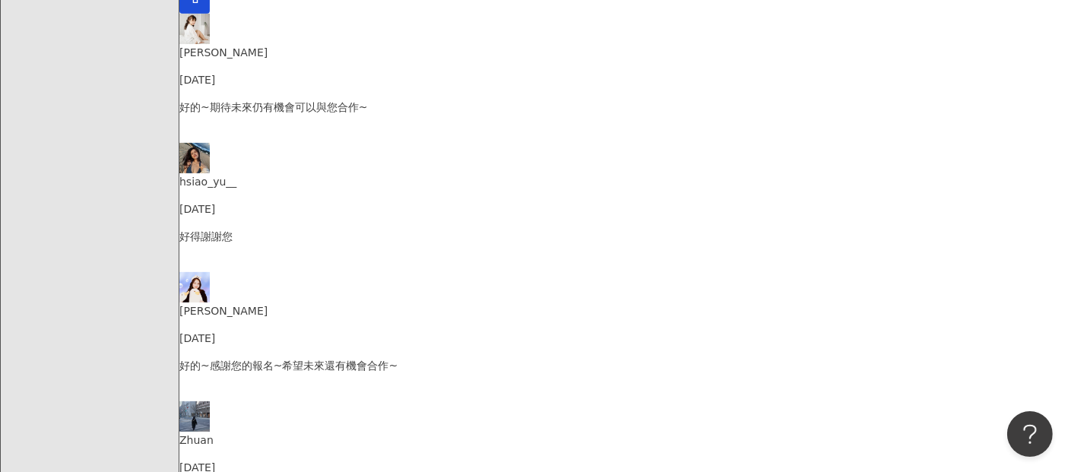
scroll to position [110, 0]
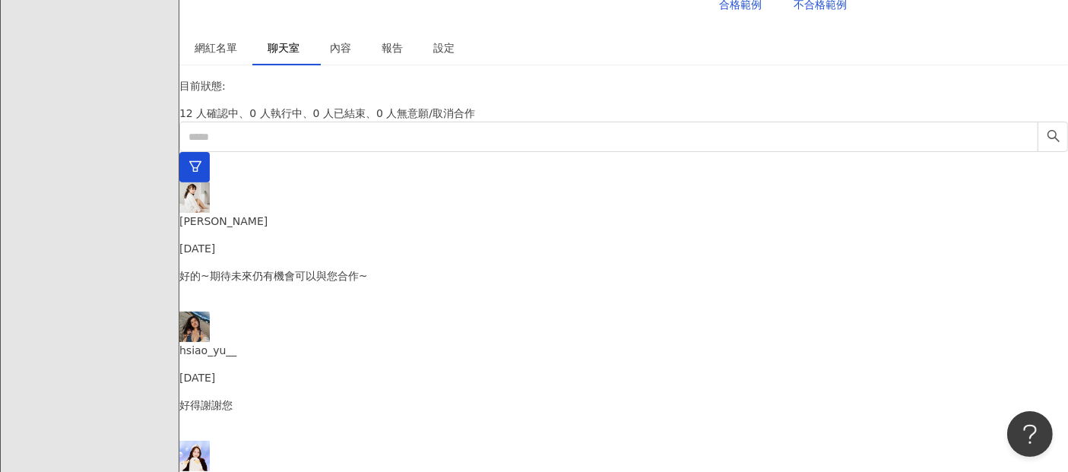
scroll to position [428, 0]
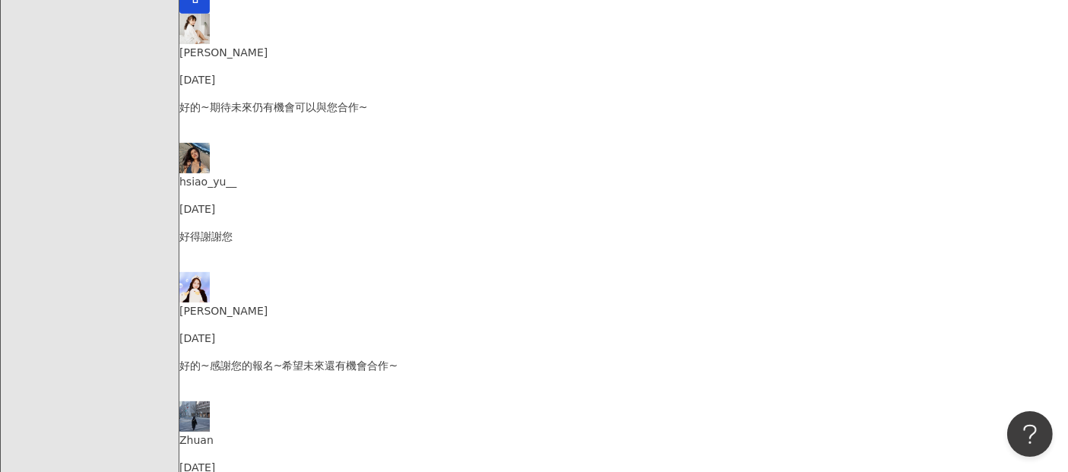
scroll to position [175, 0]
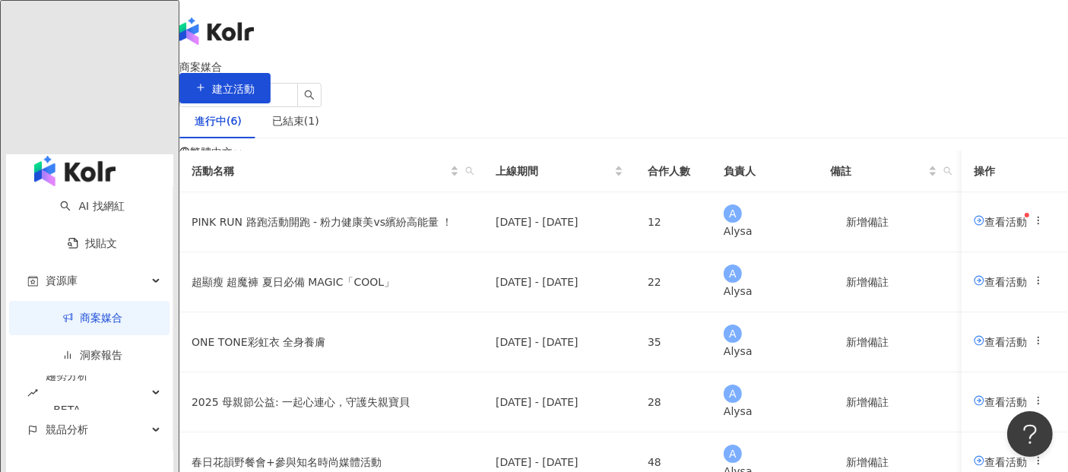
click at [233, 207] on span "活動訊息" at bounding box center [211, 213] width 43 height 12
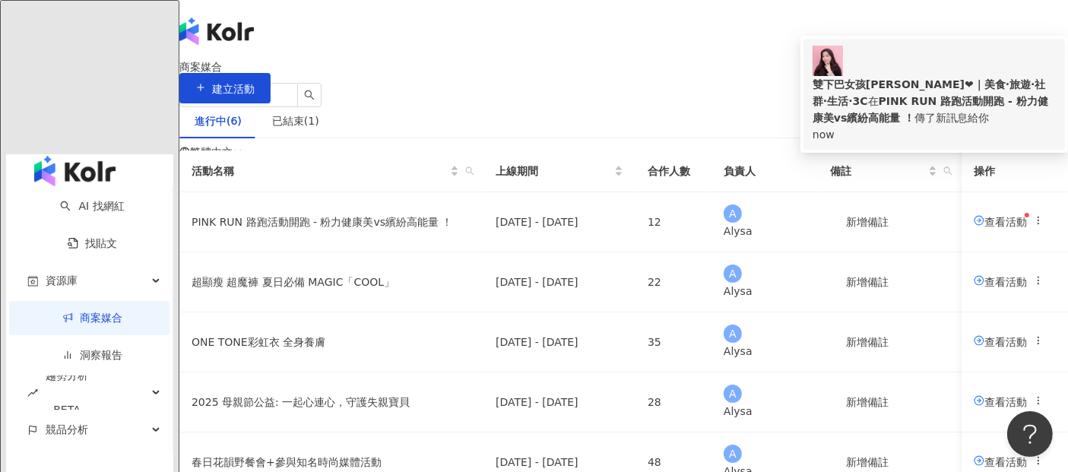
click at [927, 76] on div "雙下巴女孩[PERSON_NAME]❤｜美食·旅遊·社群·生活·3C 在 PINK RUN 路跑活動開跑 - 粉力健康美vs繽紛高能量 ！ 傳了新訊息給你" at bounding box center [933, 101] width 243 height 50
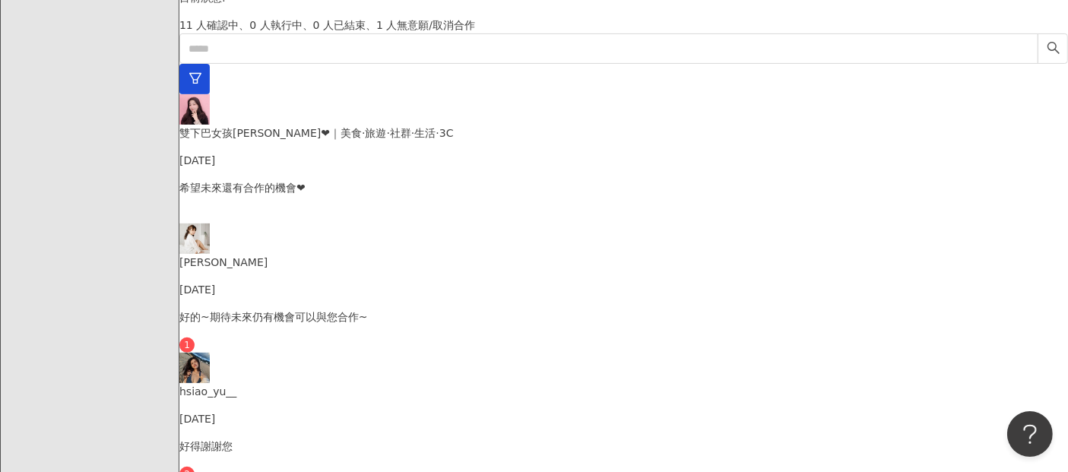
scroll to position [442, 0]
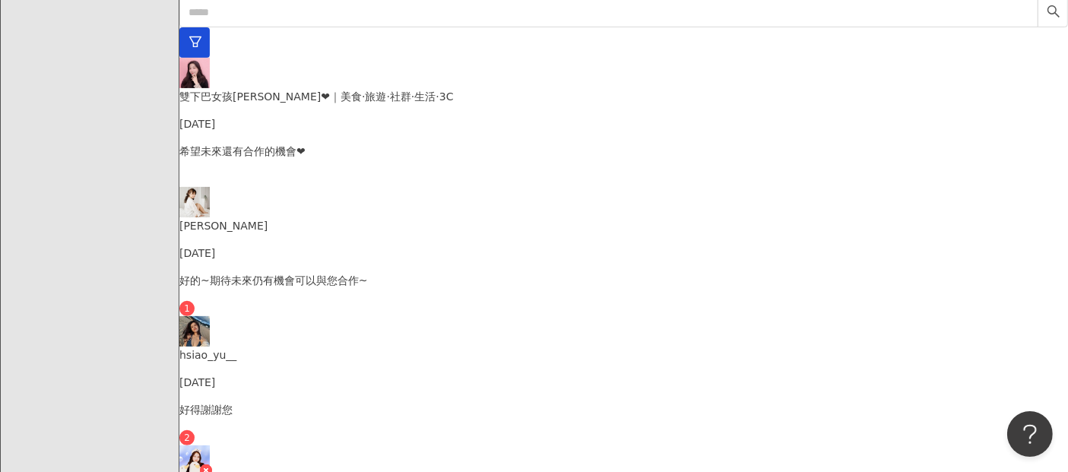
type textarea "*"
type textarea "**********"
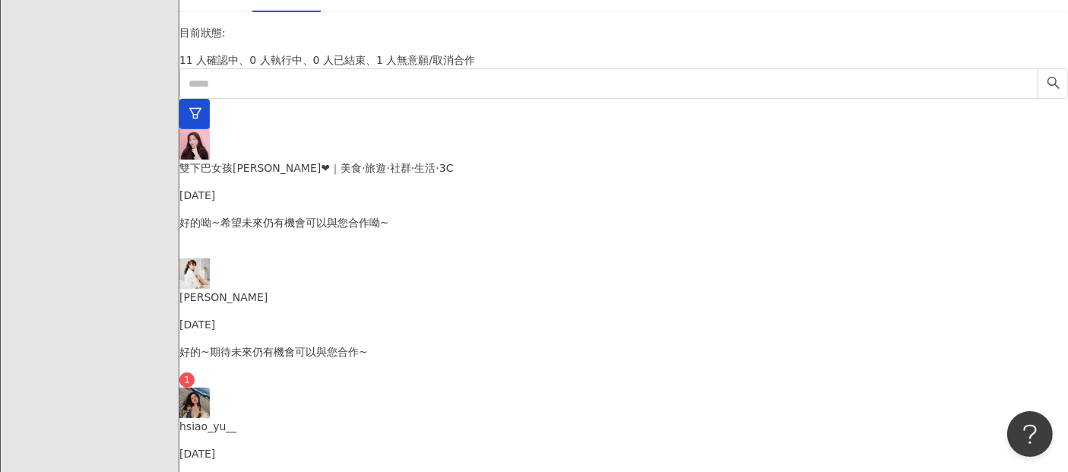
scroll to position [348, 0]
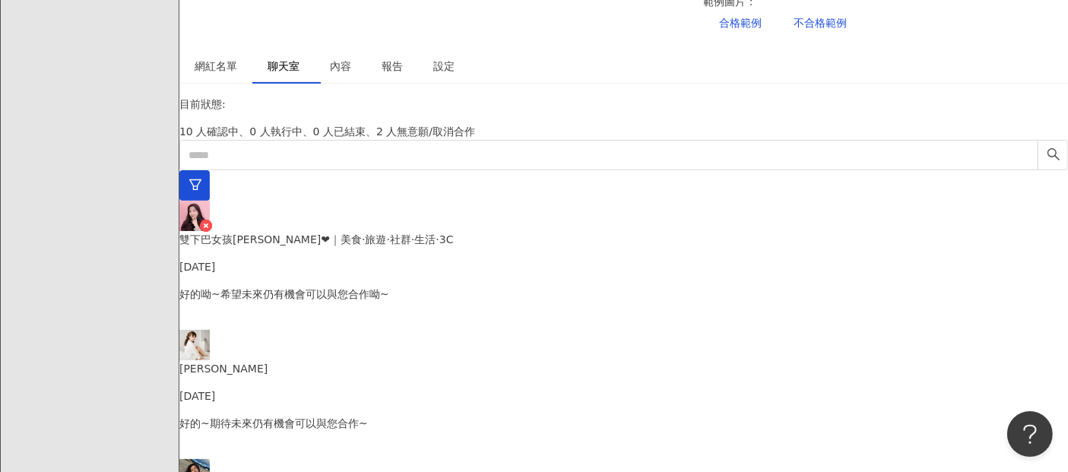
scroll to position [264, 0]
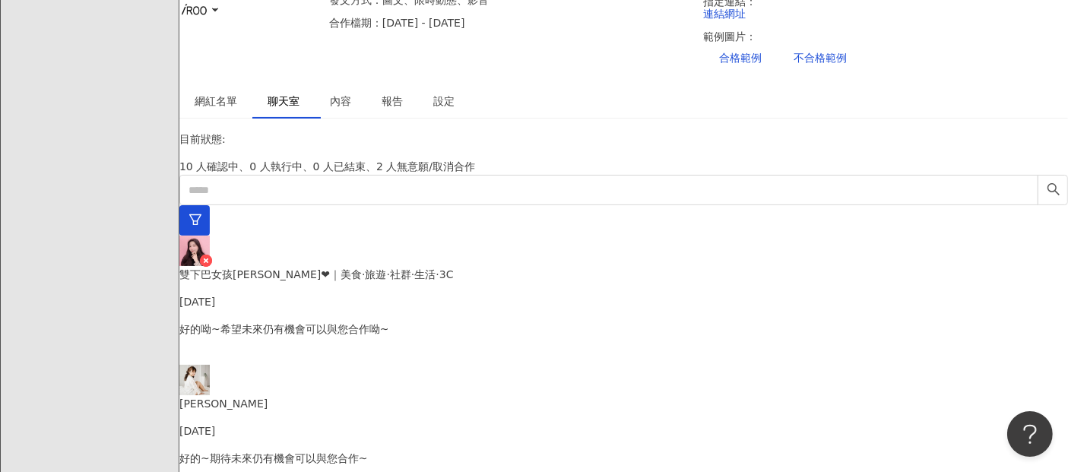
click at [297, 450] on p "好的~期待未來仍有機會可以與您合作~" at bounding box center [623, 458] width 888 height 17
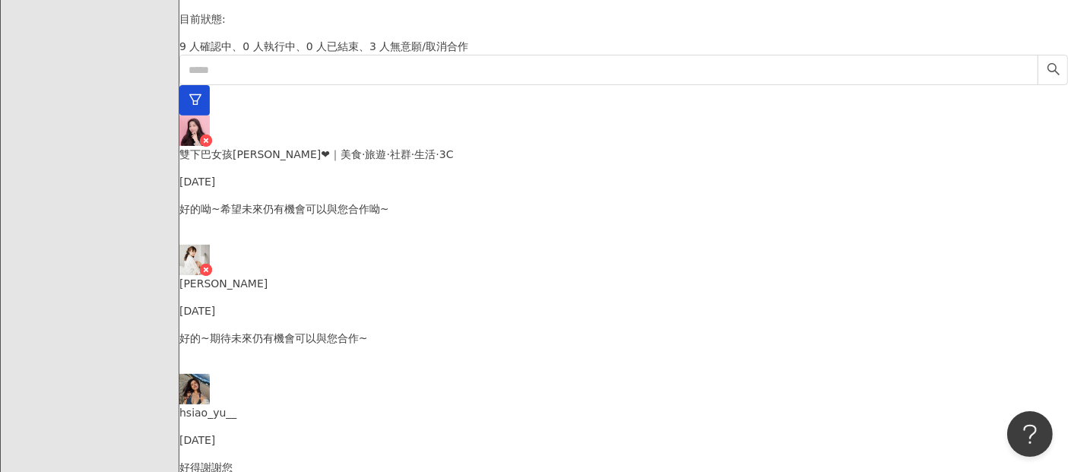
scroll to position [432, 0]
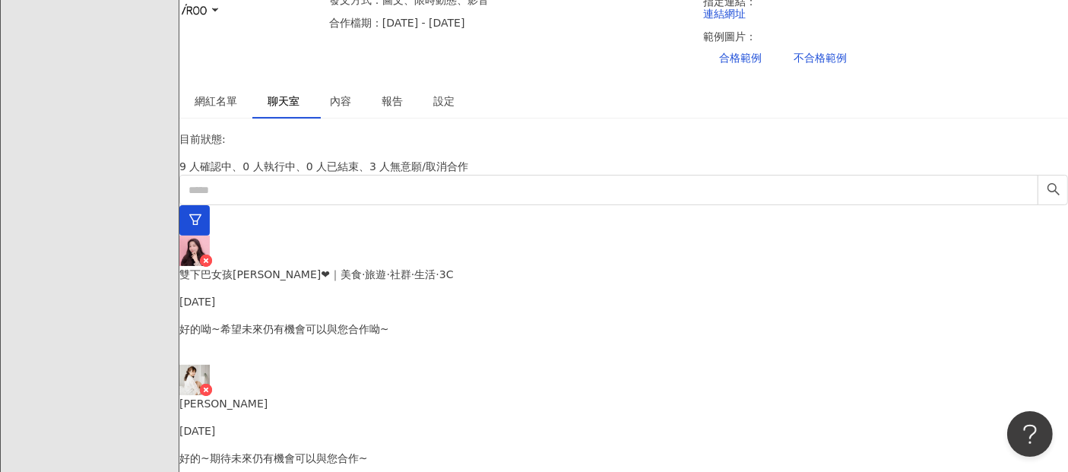
scroll to position [317, 0]
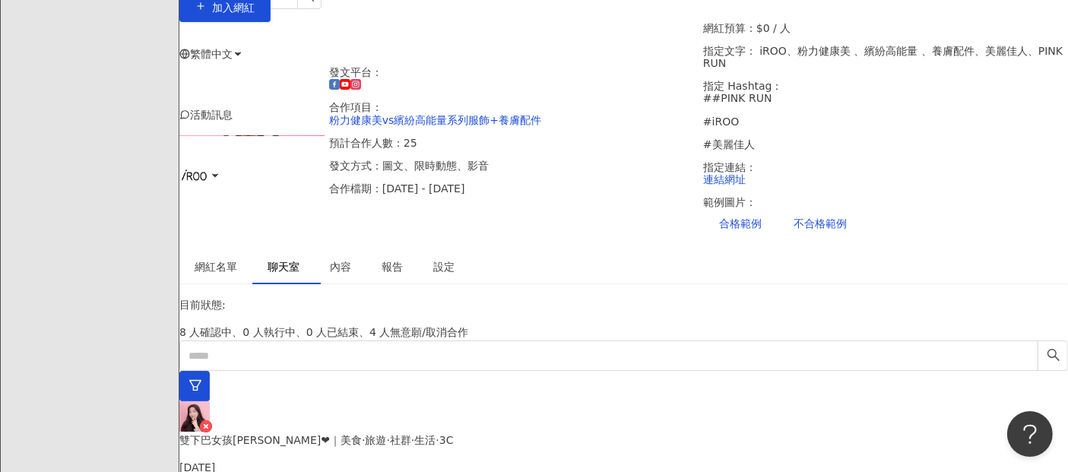
scroll to position [95, 0]
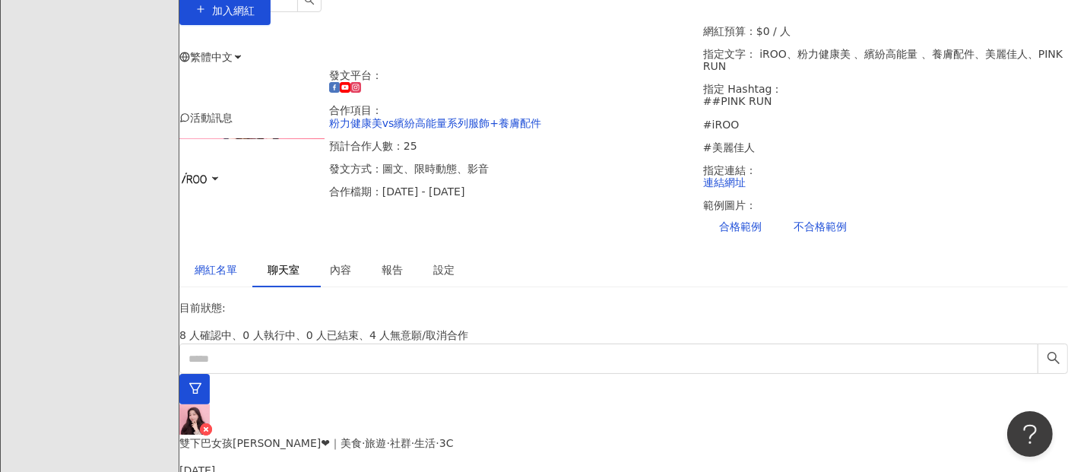
click at [231, 261] on div "網紅名單" at bounding box center [216, 269] width 43 height 17
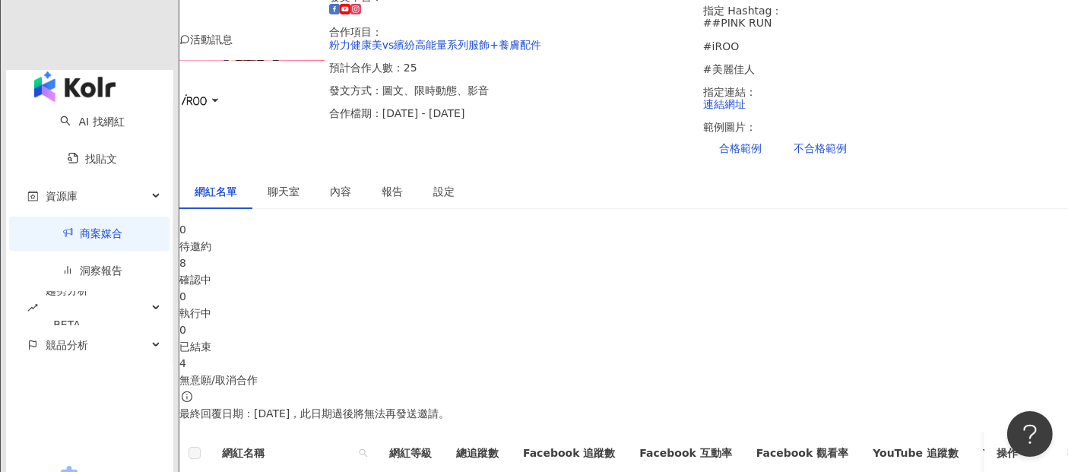
scroll to position [264, 0]
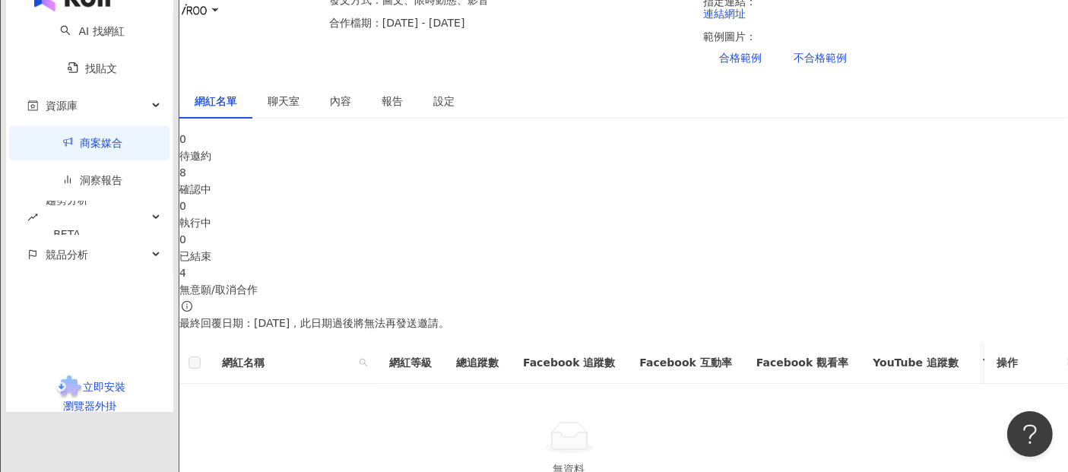
click at [421, 173] on div "8" at bounding box center [623, 172] width 888 height 17
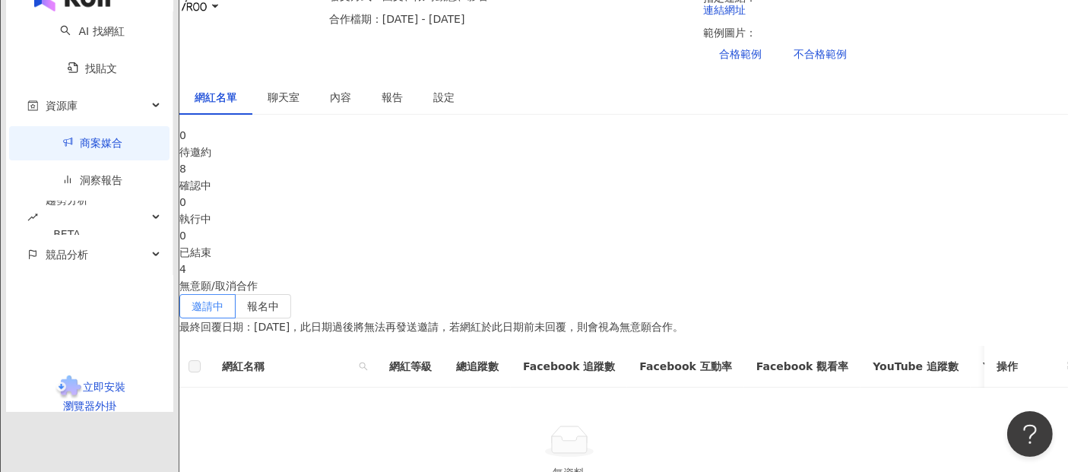
scroll to position [264, 0]
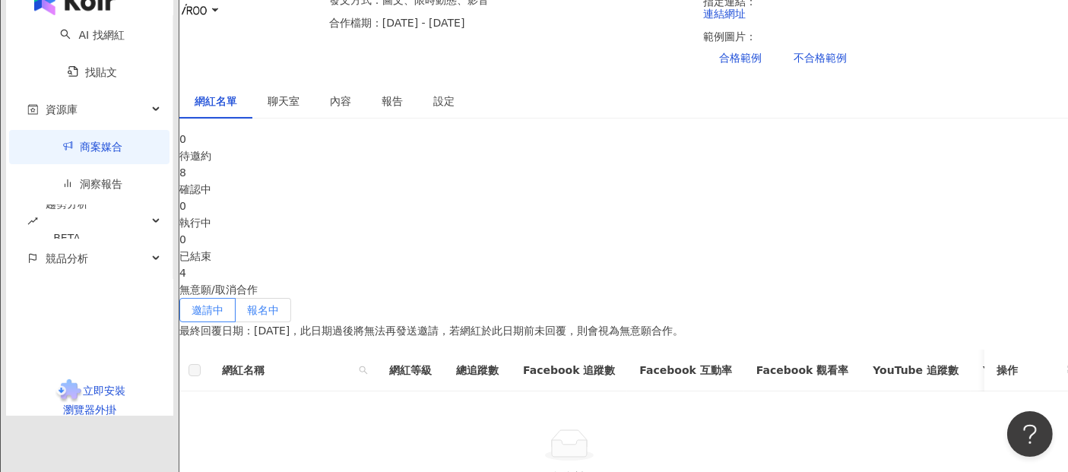
click at [291, 298] on label "報名中" at bounding box center [263, 310] width 55 height 24
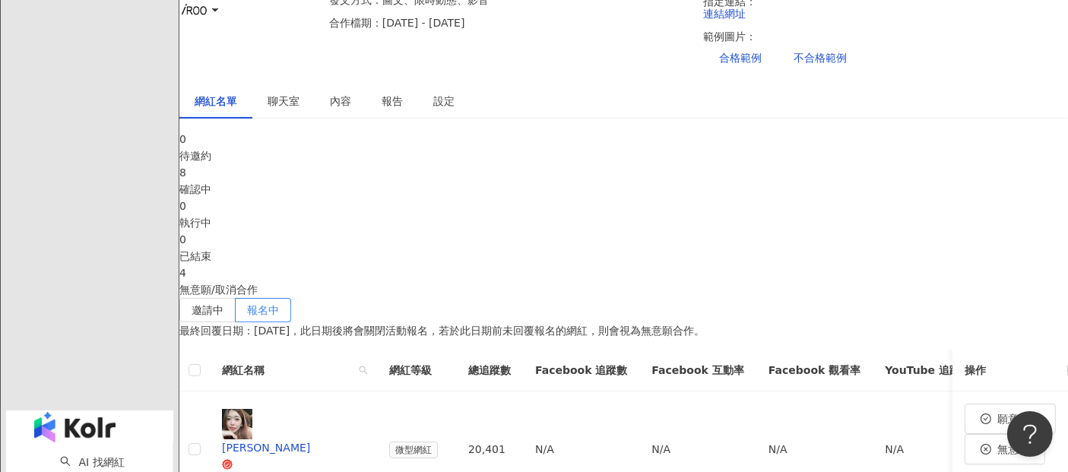
scroll to position [432, 0]
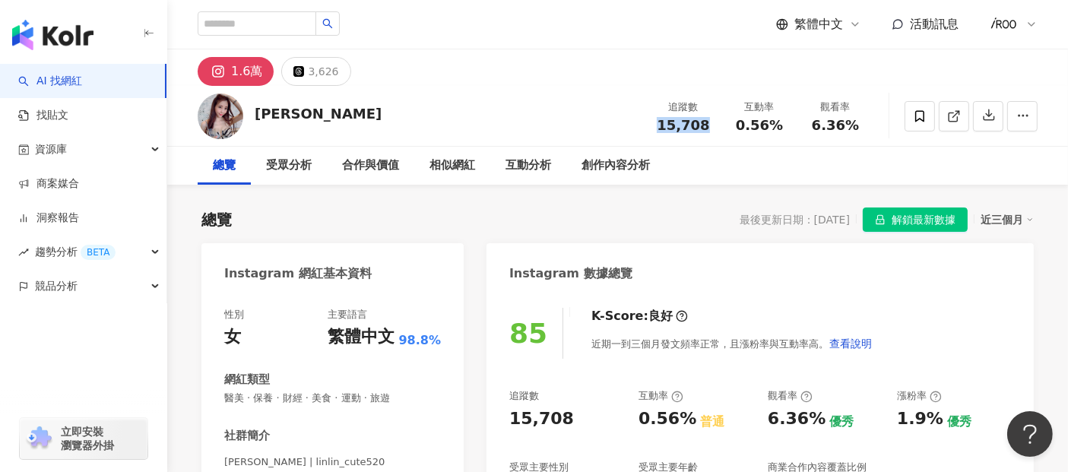
drag, startPoint x: 657, startPoint y: 125, endPoint x: 710, endPoint y: 125, distance: 53.2
click at [710, 125] on div "15,708" at bounding box center [683, 125] width 58 height 15
click at [742, 141] on div "琳琳兒 追蹤數 15,708 互動率 0.56% 觀看率 6.36%" at bounding box center [617, 116] width 901 height 60
drag, startPoint x: 740, startPoint y: 128, endPoint x: 816, endPoint y: 127, distance: 76.0
click at [816, 127] on div "追蹤數 15,708 互動率 0.56% 觀看率 6.36%" at bounding box center [759, 115] width 228 height 45
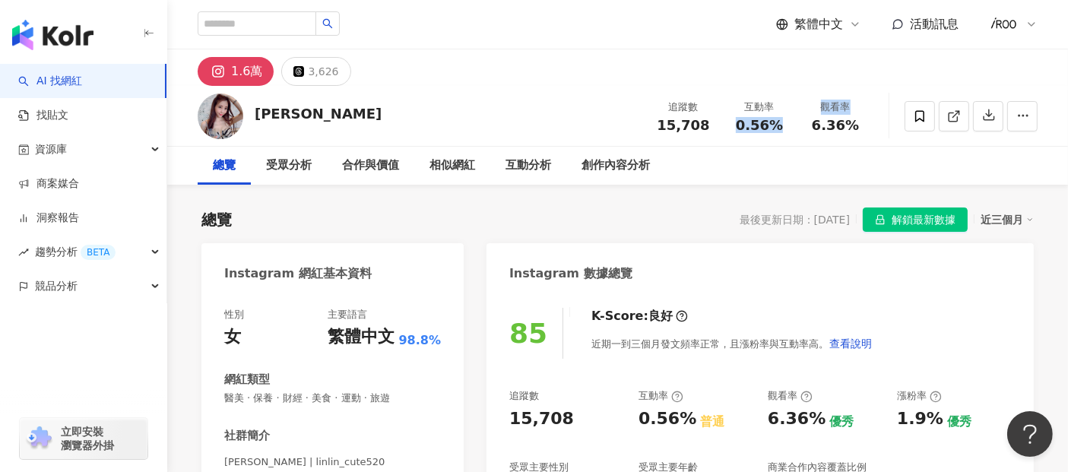
click at [805, 116] on div "觀看率 6.36%" at bounding box center [835, 116] width 76 height 33
drag, startPoint x: 743, startPoint y: 127, endPoint x: 792, endPoint y: 126, distance: 49.4
click at [792, 126] on div "互動率 0.56%" at bounding box center [759, 116] width 76 height 33
copy span "0.56%"
click at [822, 140] on div "琳琳兒 追蹤數 15,708 互動率 0.56% 觀看率 6.36%" at bounding box center [617, 116] width 901 height 60
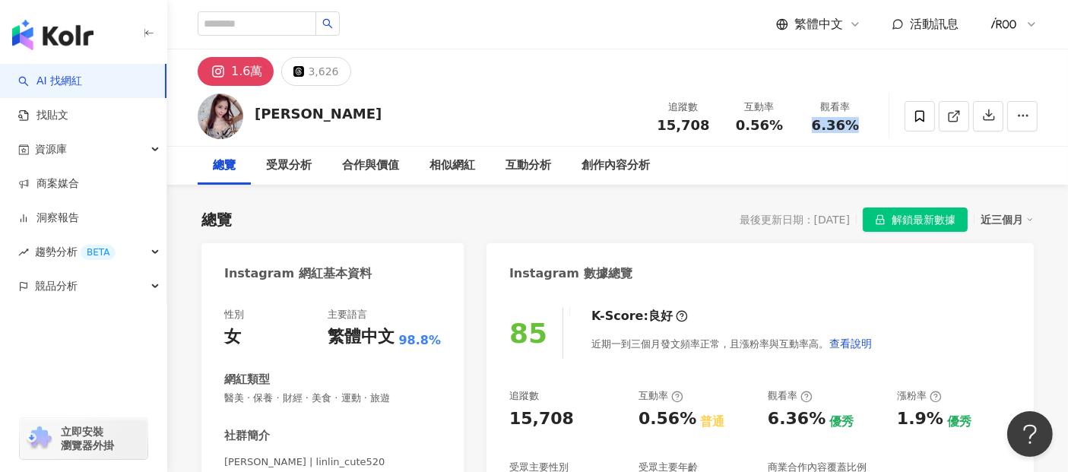
drag, startPoint x: 808, startPoint y: 123, endPoint x: 864, endPoint y: 122, distance: 56.3
click at [864, 122] on div "6.36%" at bounding box center [835, 125] width 58 height 15
copy span "6.36%"
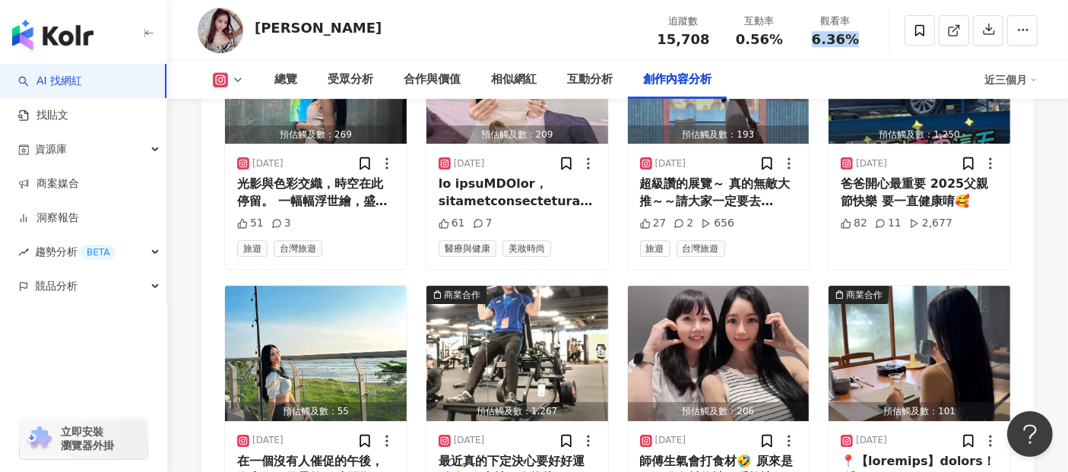
scroll to position [4662, 0]
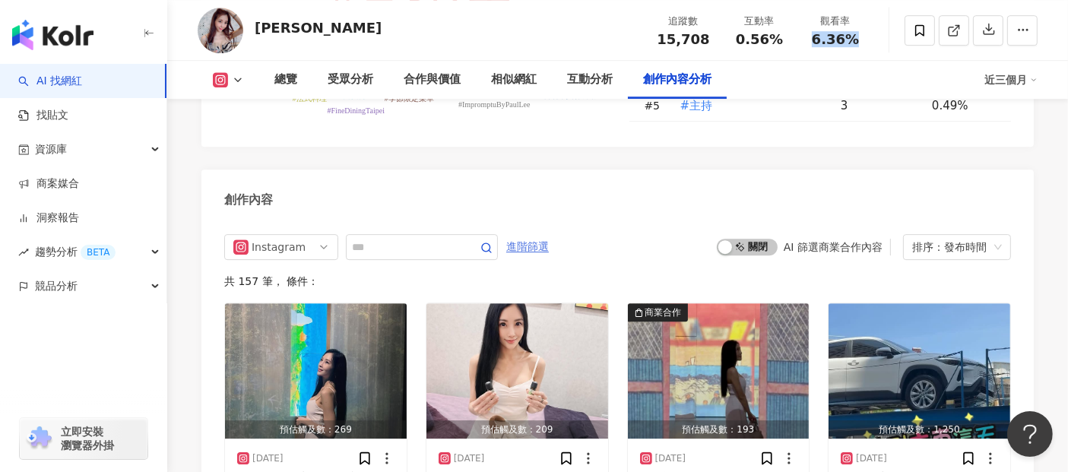
click at [549, 235] on span "進階篩選" at bounding box center [527, 247] width 43 height 24
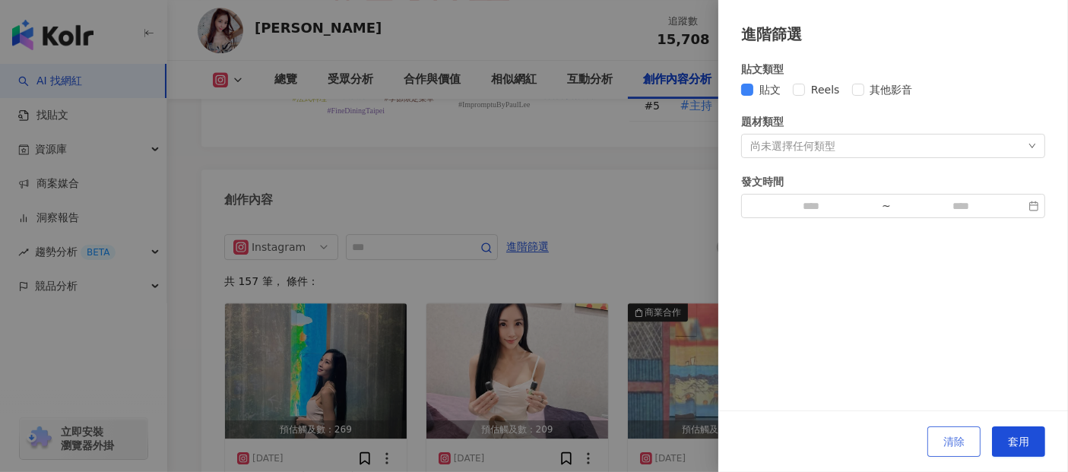
drag, startPoint x: 1006, startPoint y: 443, endPoint x: 972, endPoint y: 431, distance: 35.6
click at [1007, 443] on button "套用" at bounding box center [1018, 441] width 53 height 30
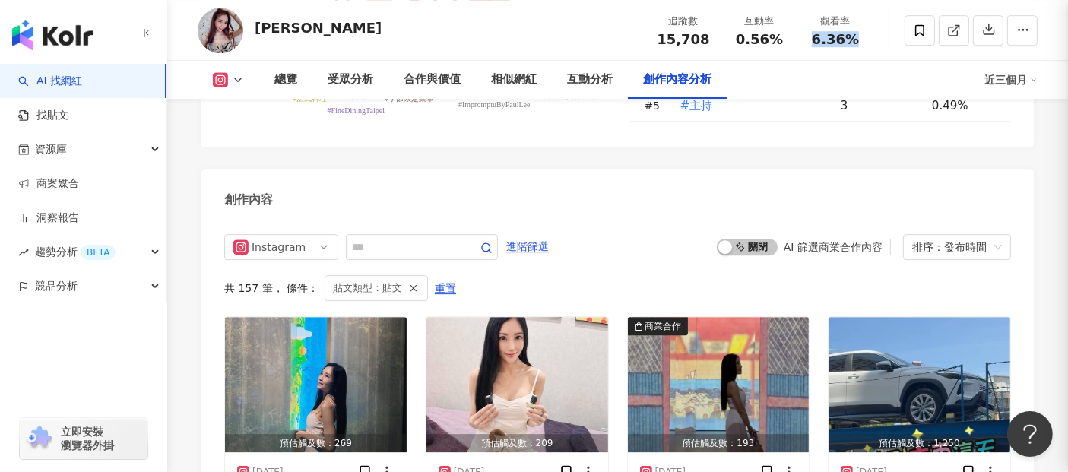
scroll to position [4658, 0]
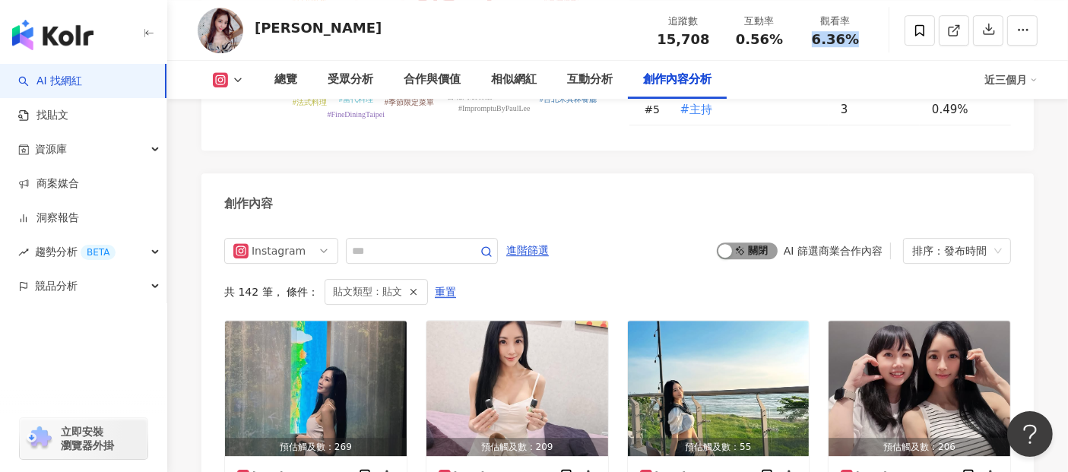
click at [766, 242] on span "啟動 關閉" at bounding box center [747, 250] width 61 height 17
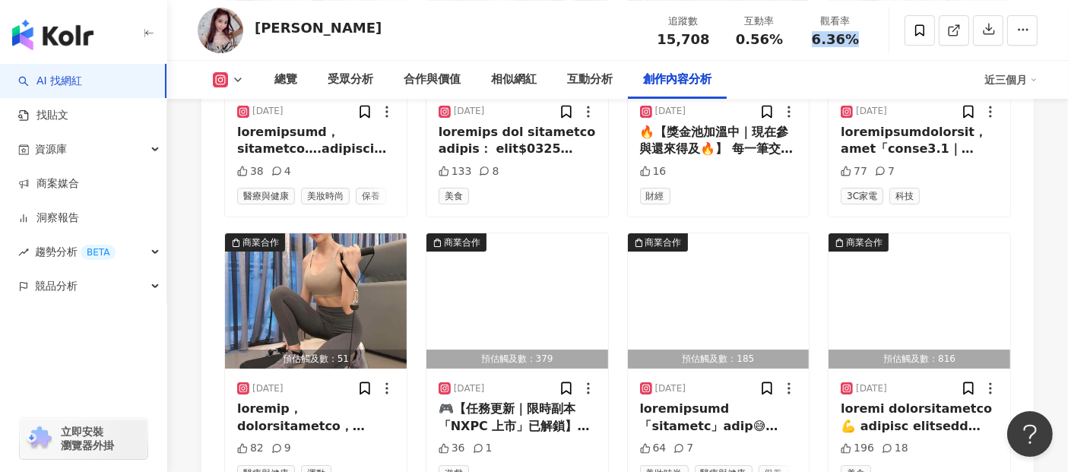
scroll to position [5334, 0]
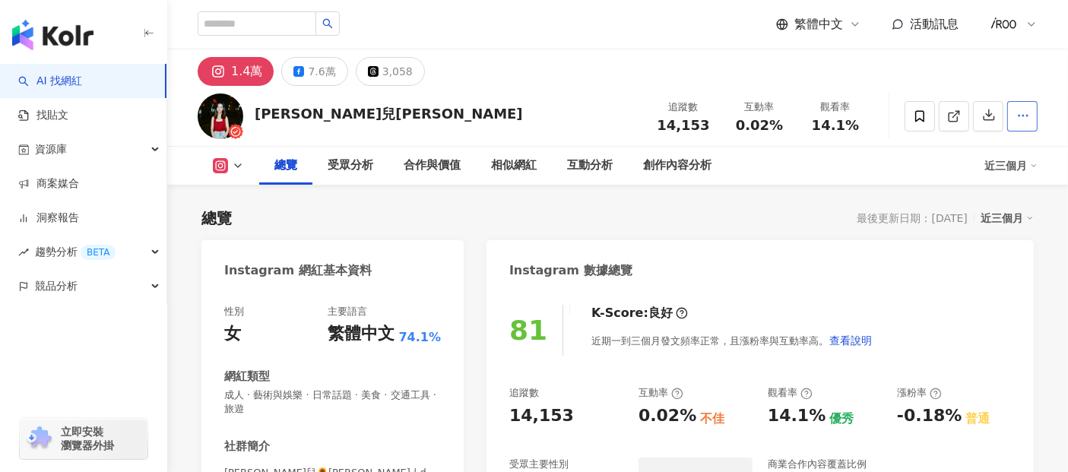
click at [1020, 109] on icon "button" at bounding box center [1023, 116] width 14 height 14
click at [1027, 118] on icon "button" at bounding box center [1023, 116] width 14 height 14
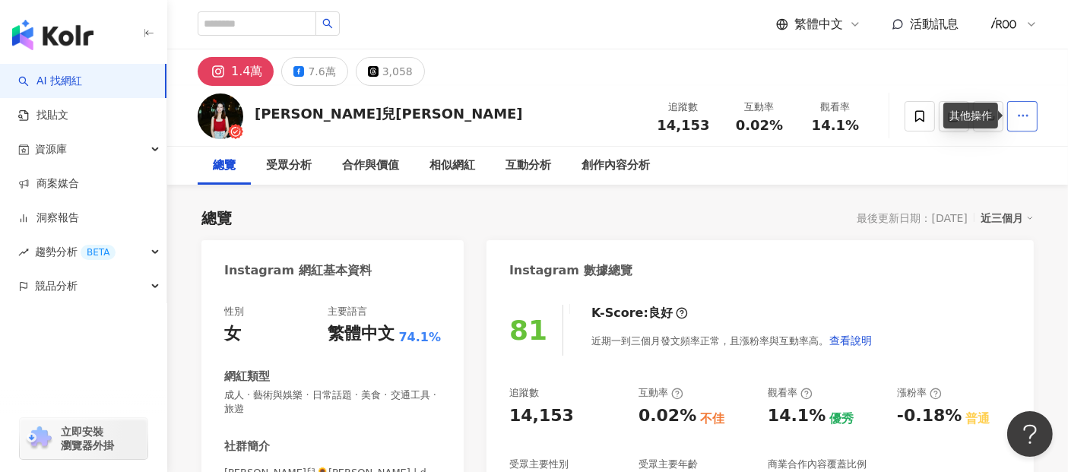
click at [1027, 119] on icon "button" at bounding box center [1023, 116] width 14 height 14
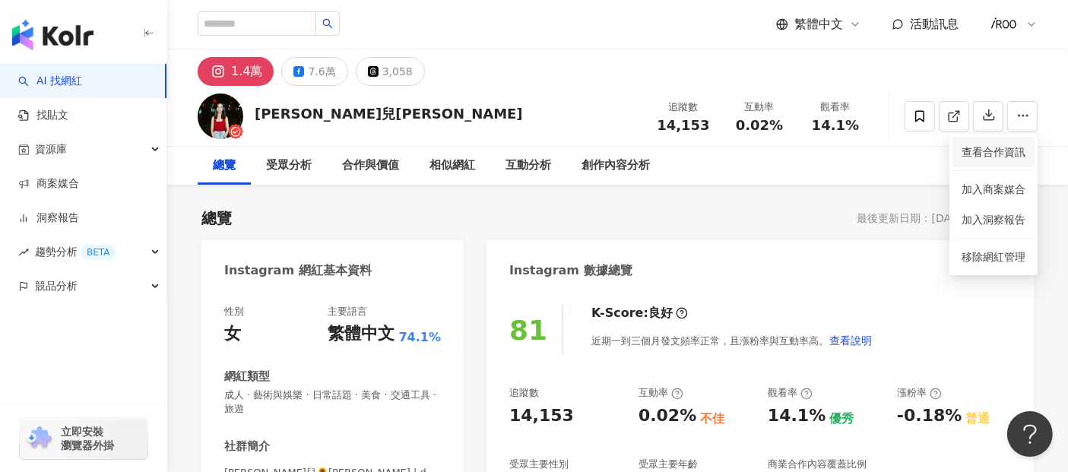
click at [999, 150] on span "查看合作資訊" at bounding box center [993, 152] width 64 height 17
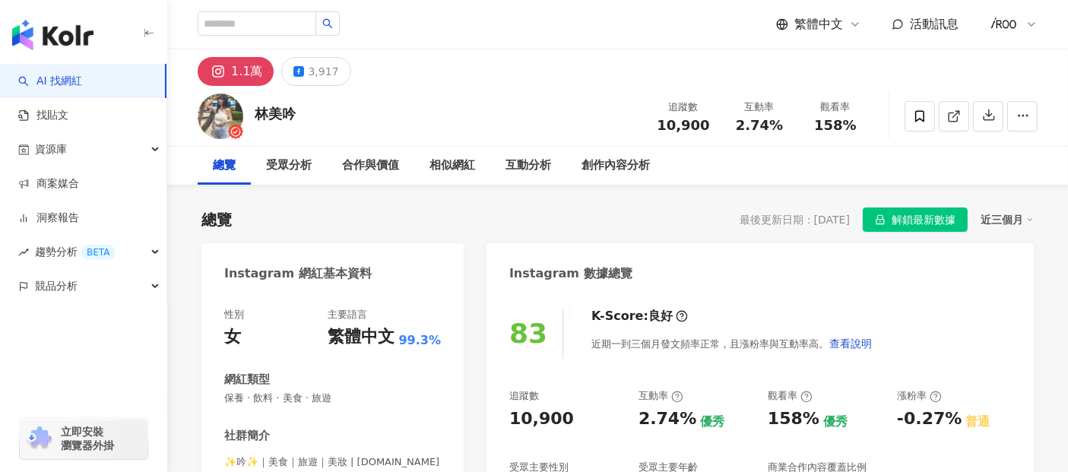
drag, startPoint x: 261, startPoint y: 111, endPoint x: 254, endPoint y: 110, distance: 7.6
click at [254, 110] on div "林美吟 追蹤數 10,900 互動率 2.74% 觀看率 158%" at bounding box center [617, 116] width 901 height 60
